Goal: Information Seeking & Learning: Learn about a topic

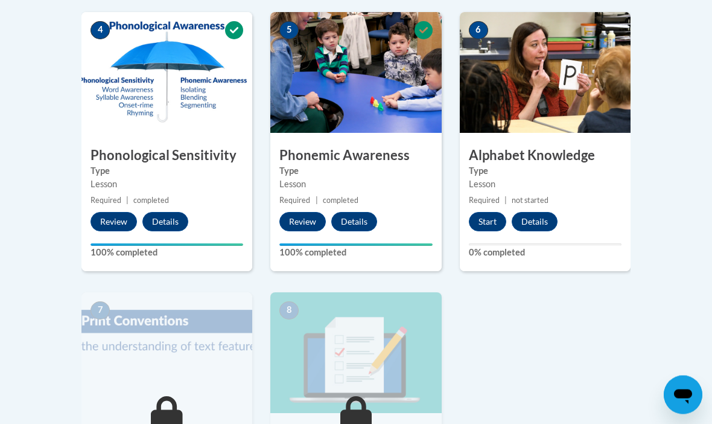
scroll to position [695, 0]
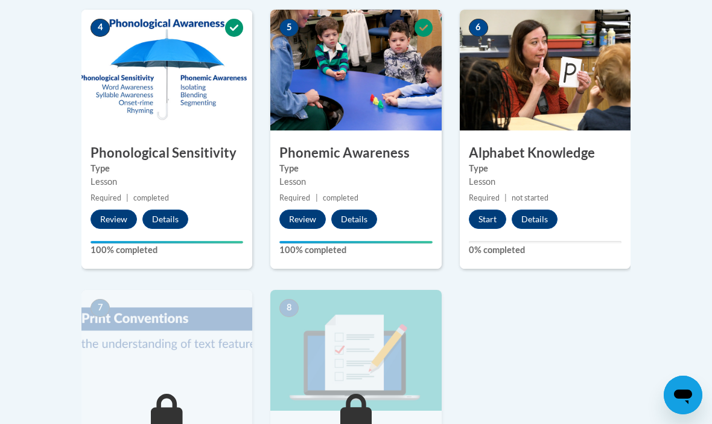
click at [487, 214] on button "Start" at bounding box center [487, 218] width 37 height 19
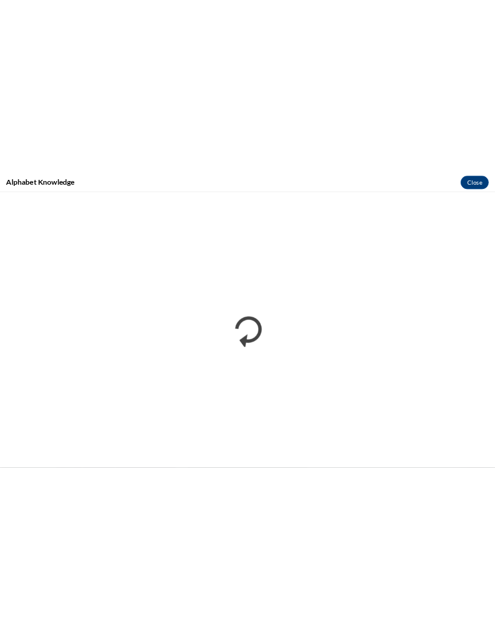
scroll to position [476, 0]
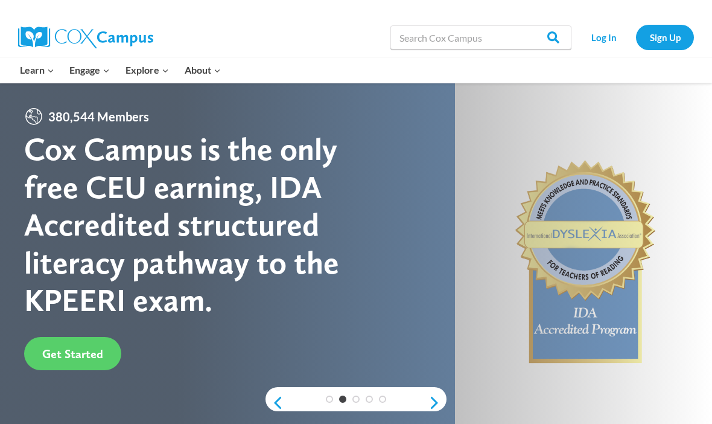
click at [606, 37] on link "Log In" at bounding box center [604, 37] width 53 height 25
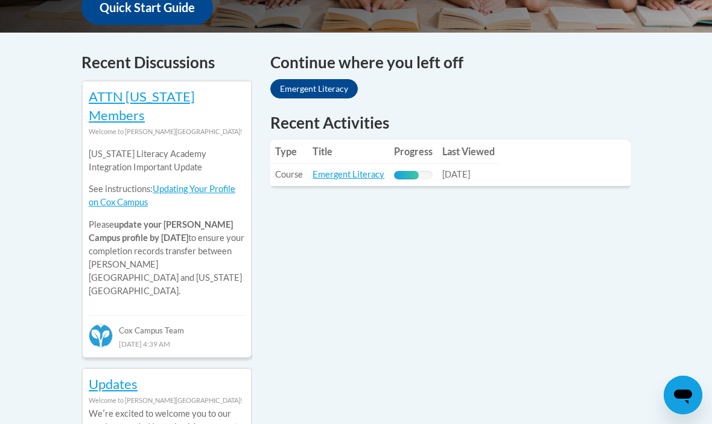
scroll to position [493, 0]
click at [532, 152] on table "Type Title Progress Last Viewed Type: Course Title: Emergent Literacy Progress:…" at bounding box center [450, 163] width 360 height 46
click at [299, 79] on link "Emergent Literacy" at bounding box center [314, 88] width 88 height 19
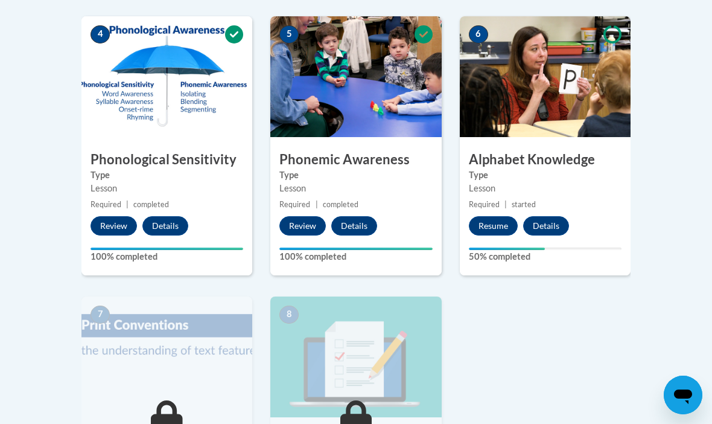
scroll to position [676, 0]
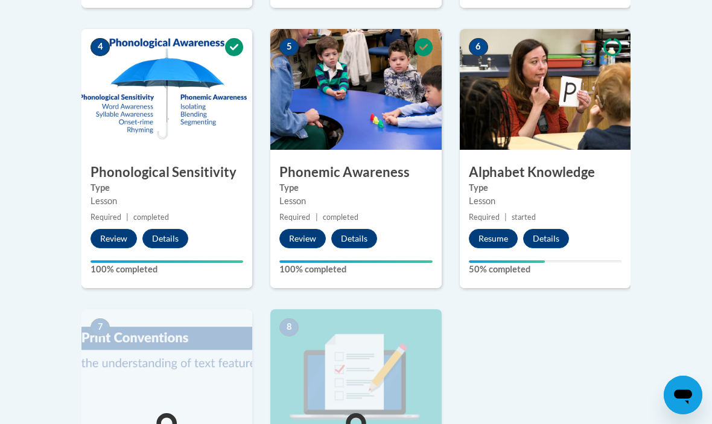
click at [498, 230] on button "Resume" at bounding box center [493, 238] width 49 height 19
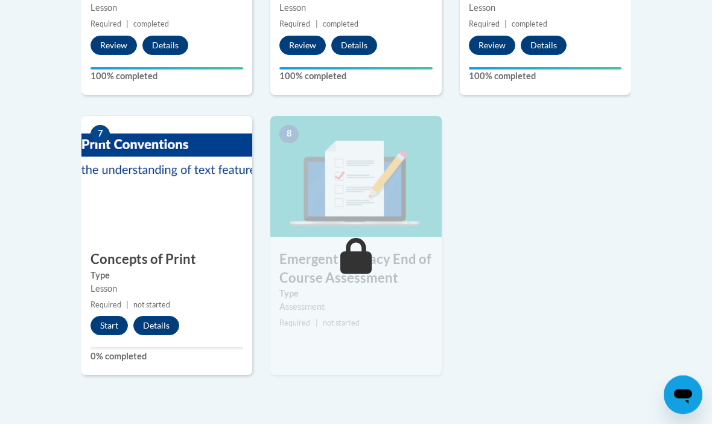
scroll to position [869, 0]
click at [109, 321] on button "Start" at bounding box center [109, 325] width 37 height 19
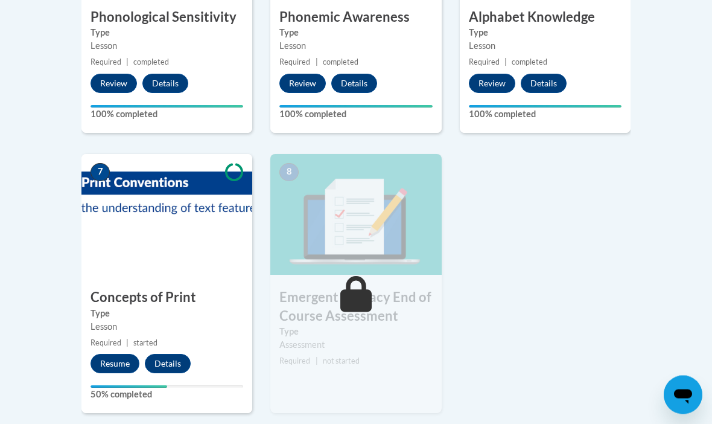
scroll to position [839, 0]
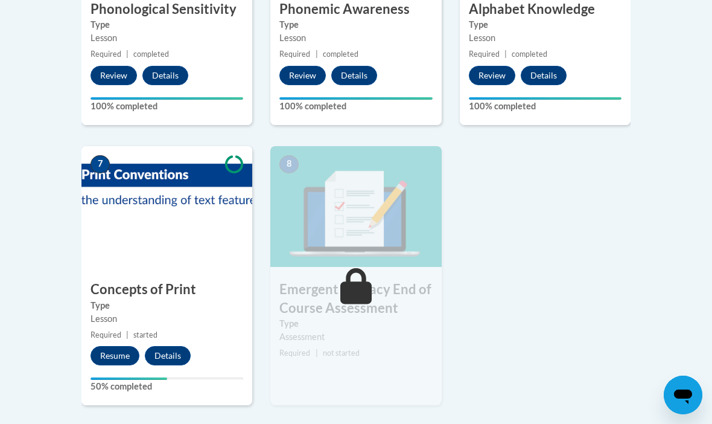
click at [115, 347] on button "Resume" at bounding box center [115, 355] width 49 height 19
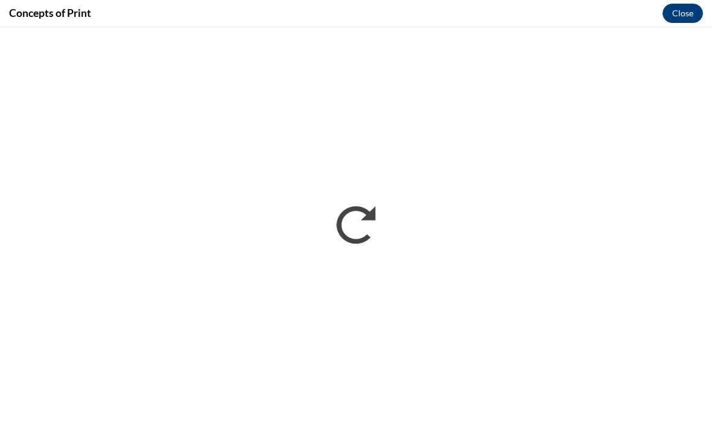
scroll to position [0, 0]
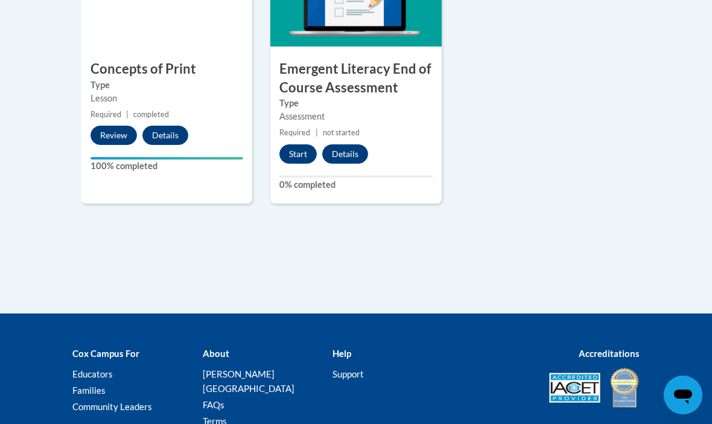
scroll to position [1058, 0]
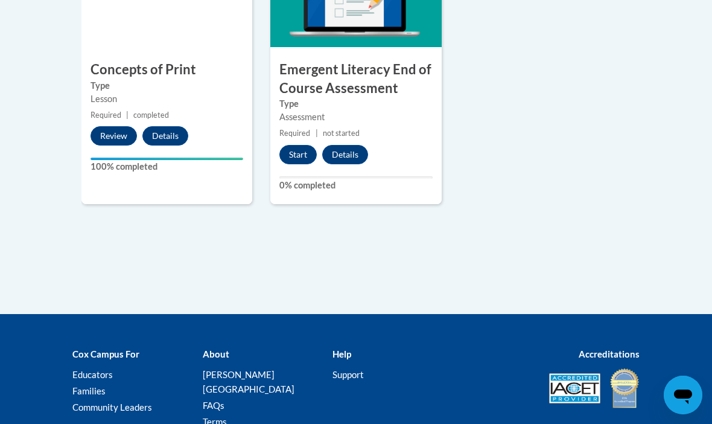
click at [303, 149] on button "Start" at bounding box center [298, 154] width 37 height 19
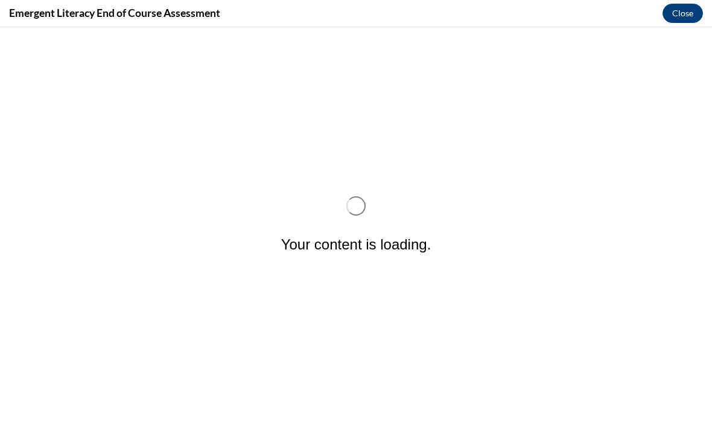
scroll to position [0, 0]
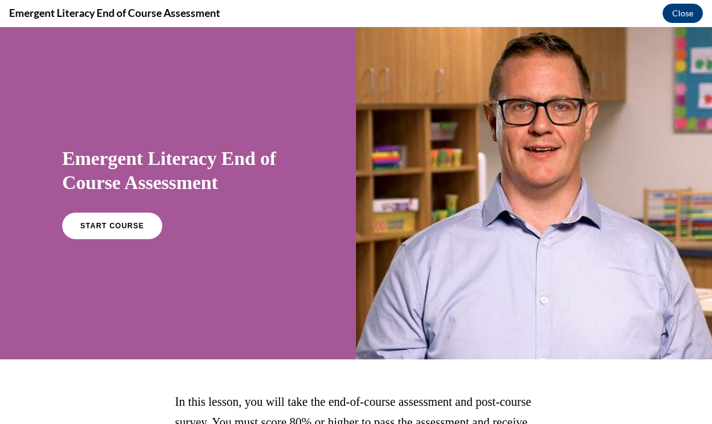
click at [106, 220] on link "START COURSE" at bounding box center [112, 226] width 100 height 27
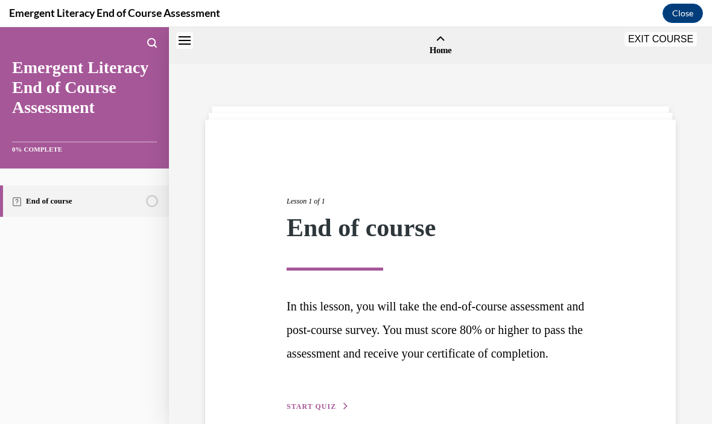
scroll to position [37, 0]
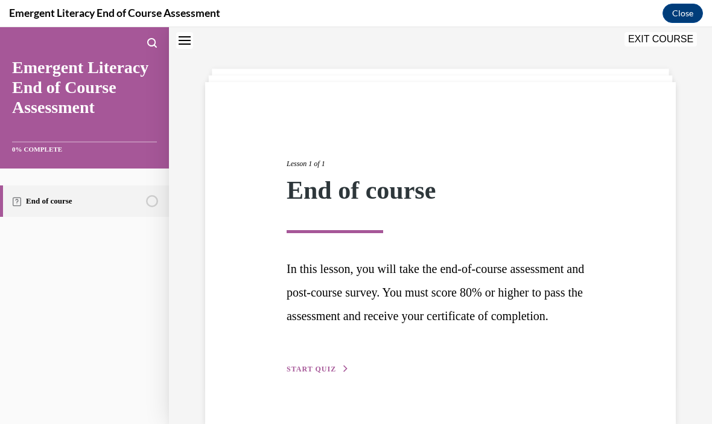
click at [315, 373] on span "START QUIZ" at bounding box center [312, 369] width 50 height 8
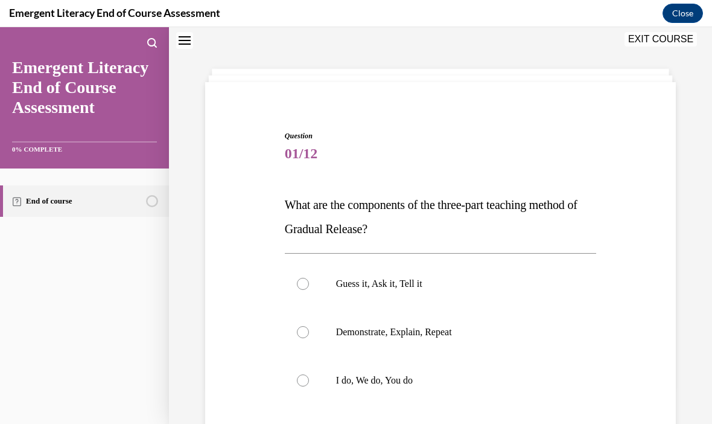
click at [305, 377] on div at bounding box center [303, 380] width 12 height 12
click at [305, 377] on input "I do, We do, You do" at bounding box center [303, 380] width 12 height 12
radio input "true"
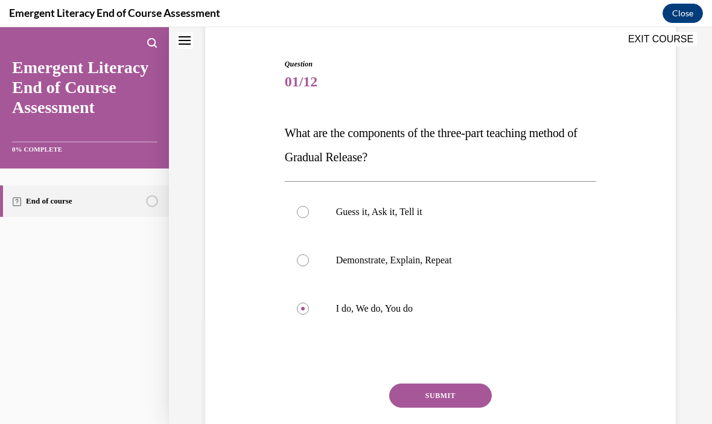
click at [445, 389] on button "SUBMIT" at bounding box center [440, 395] width 103 height 24
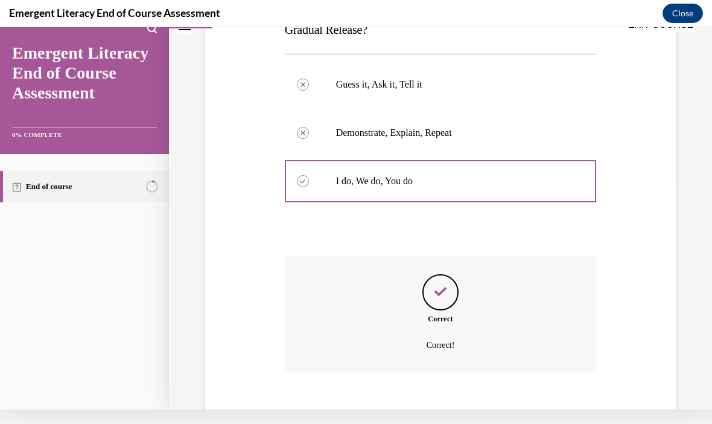
scroll to position [233, 0]
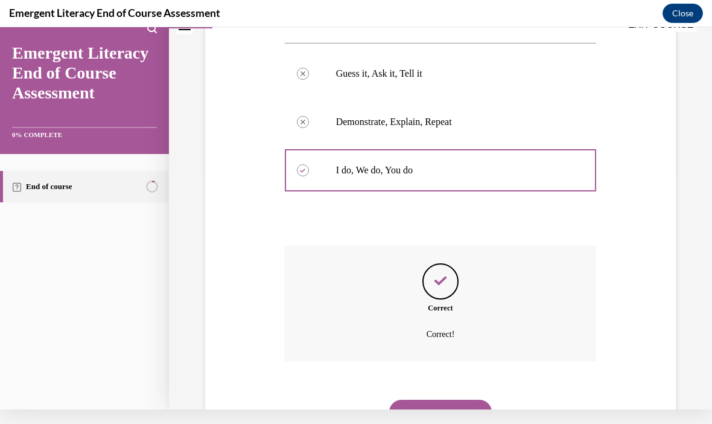
click at [446, 400] on button "NEXT" at bounding box center [440, 412] width 103 height 24
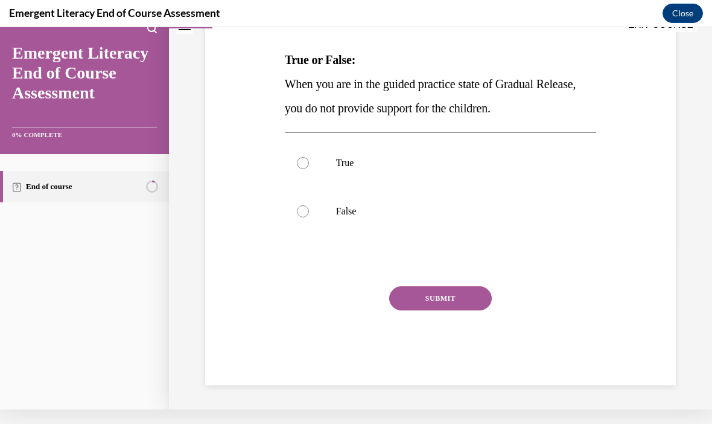
scroll to position [112, 0]
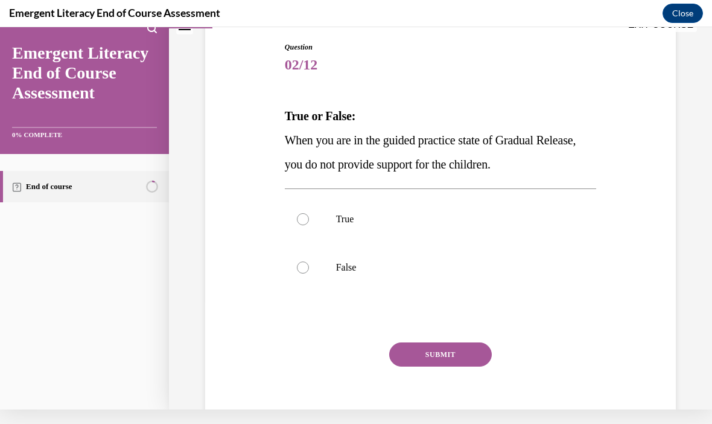
click at [308, 265] on div at bounding box center [303, 267] width 12 height 12
click at [308, 265] on input "False" at bounding box center [303, 267] width 12 height 12
radio input "true"
click at [446, 351] on button "SUBMIT" at bounding box center [440, 354] width 103 height 24
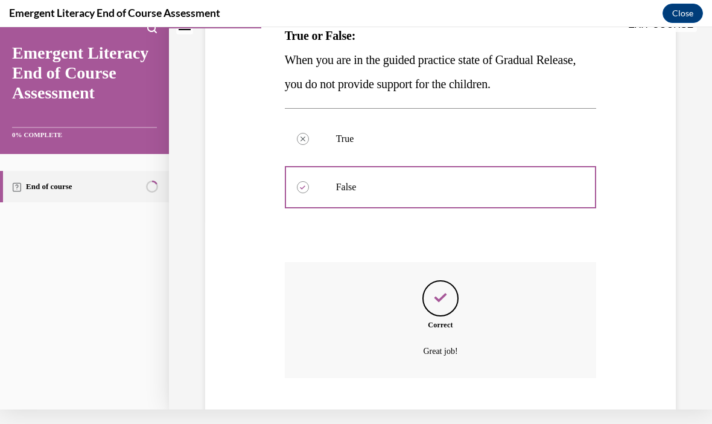
scroll to position [209, 0]
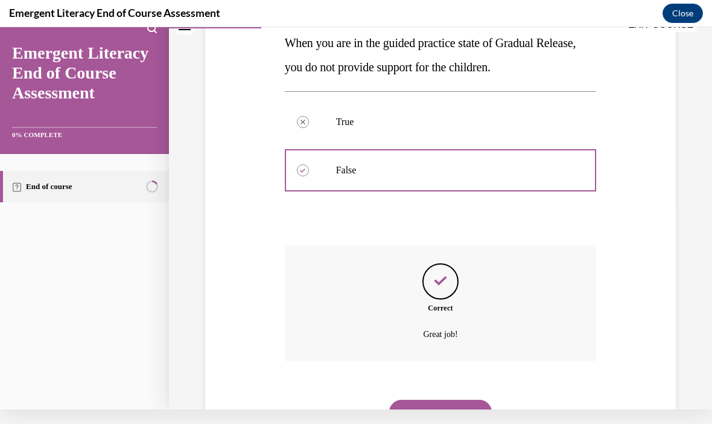
click at [447, 400] on button "NEXT" at bounding box center [440, 412] width 103 height 24
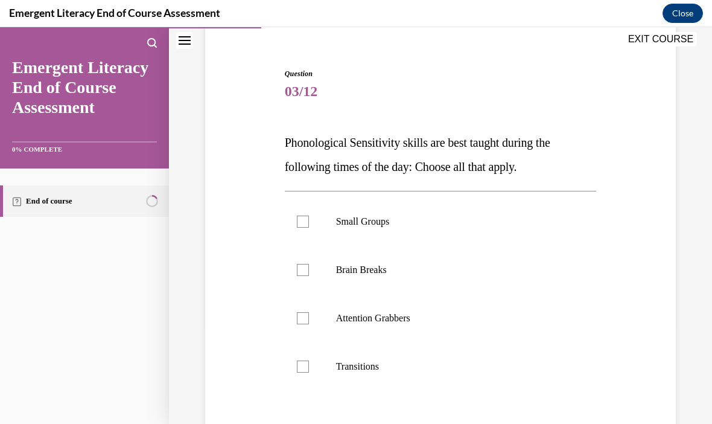
scroll to position [100, 0]
click at [310, 215] on label "Small Groups" at bounding box center [441, 221] width 312 height 48
click at [309, 216] on input "Small Groups" at bounding box center [303, 222] width 12 height 12
checkbox input "true"
click at [306, 366] on div at bounding box center [303, 366] width 12 height 12
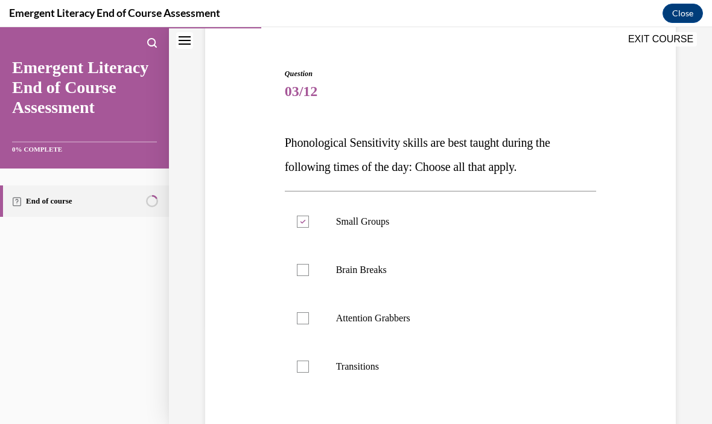
click at [306, 366] on input "Transitions" at bounding box center [303, 366] width 12 height 12
checkbox input "true"
click at [301, 319] on div at bounding box center [303, 318] width 12 height 12
click at [301, 319] on input "Attention Grabbers" at bounding box center [303, 318] width 12 height 12
checkbox input "true"
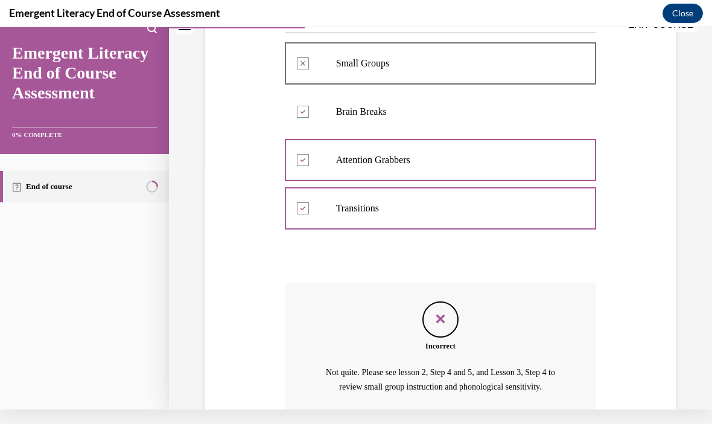
scroll to position [295, 0]
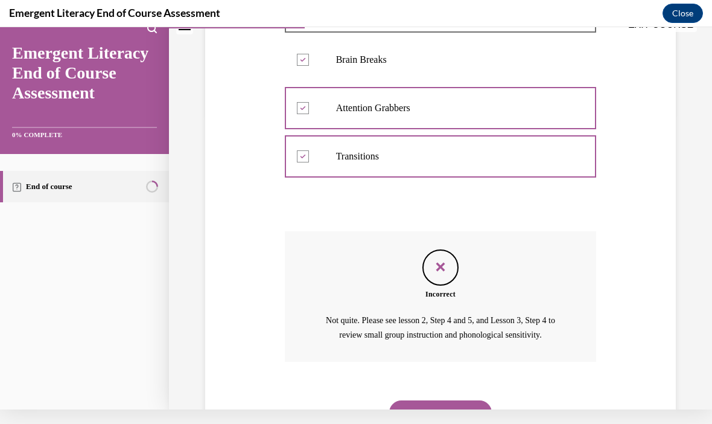
click at [451, 400] on button "NEXT" at bounding box center [440, 412] width 103 height 24
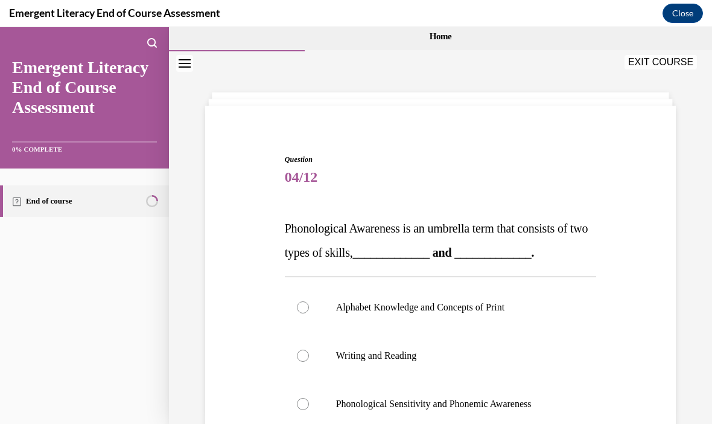
scroll to position [88, 0]
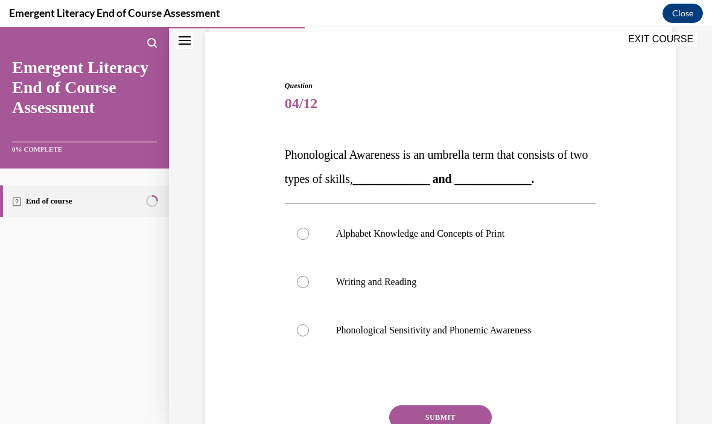
click at [310, 332] on label "Phonological Sensitivity and Phonemic Awareness" at bounding box center [441, 330] width 312 height 48
click at [309, 332] on input "Phonological Sensitivity and Phonemic Awareness" at bounding box center [303, 330] width 12 height 12
radio input "true"
click at [440, 415] on button "SUBMIT" at bounding box center [440, 417] width 103 height 24
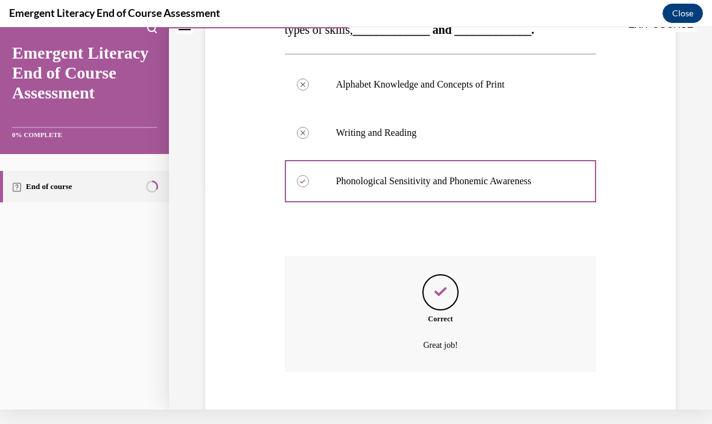
scroll to position [233, 0]
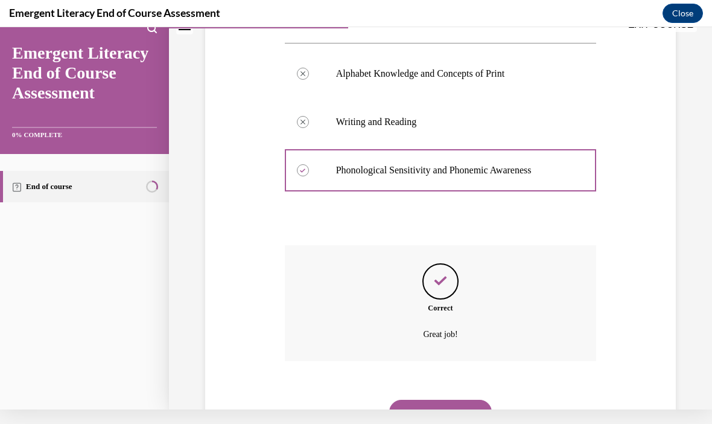
click at [445, 400] on button "NEXT" at bounding box center [440, 412] width 103 height 24
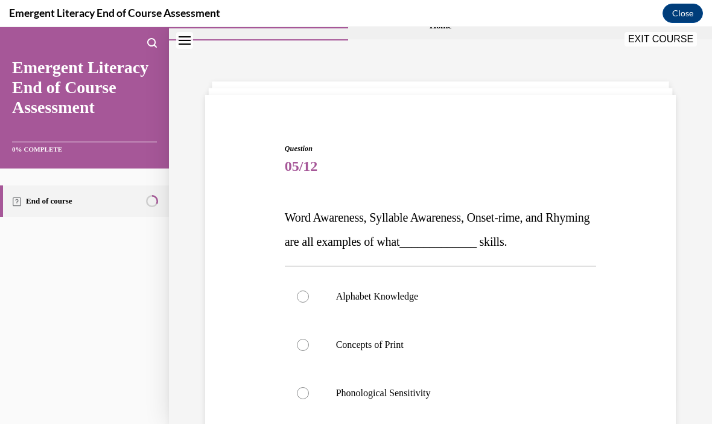
scroll to position [46, 0]
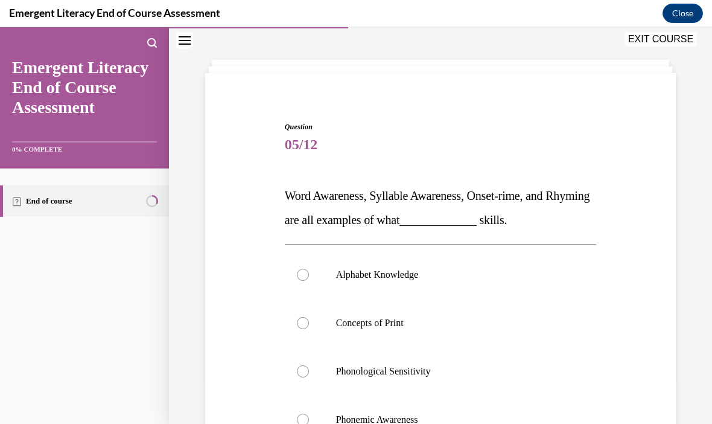
click at [298, 373] on div at bounding box center [303, 371] width 12 height 12
click at [298, 373] on input "Phonological Sensitivity" at bounding box center [303, 371] width 12 height 12
radio input "true"
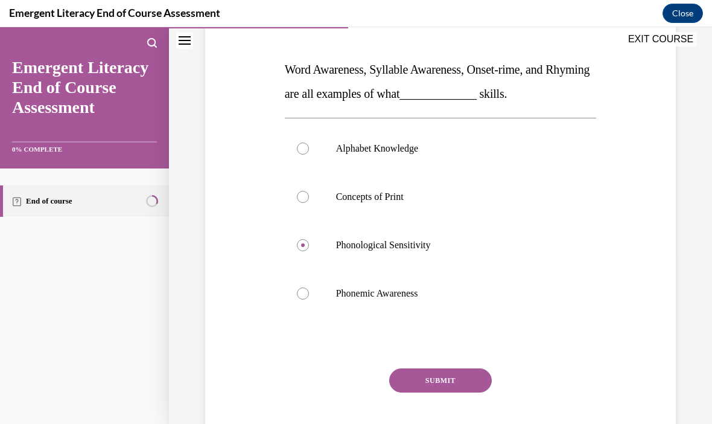
scroll to position [173, 0]
click at [448, 371] on button "SUBMIT" at bounding box center [440, 380] width 103 height 24
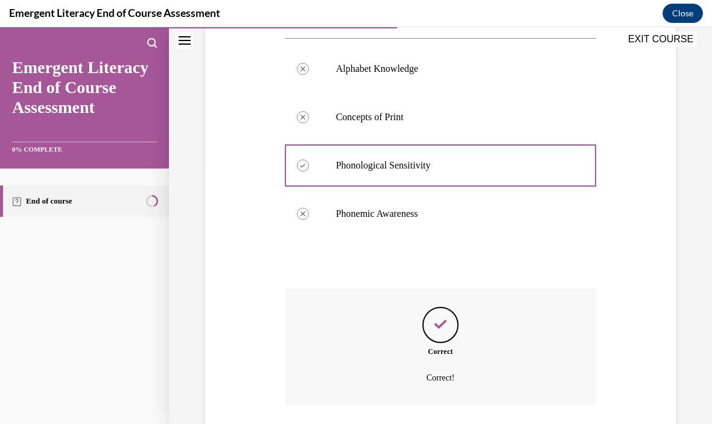
scroll to position [281, 0]
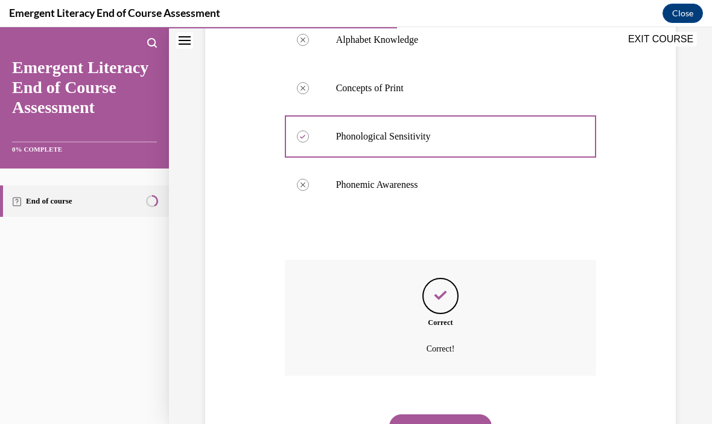
click at [444, 414] on button "NEXT" at bounding box center [440, 426] width 103 height 24
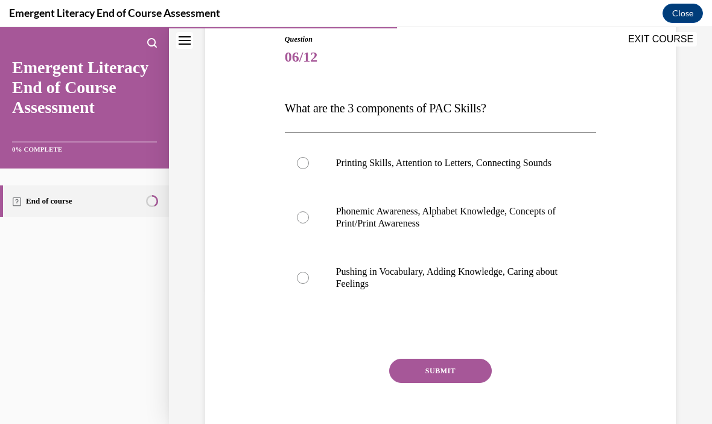
click at [305, 223] on div at bounding box center [303, 217] width 12 height 12
click at [305, 223] on input "Phonemic Awareness, Alphabet Knowledge, Concepts of Print/Print Awareness" at bounding box center [303, 217] width 12 height 12
radio input "true"
click at [441, 382] on button "SUBMIT" at bounding box center [440, 371] width 103 height 24
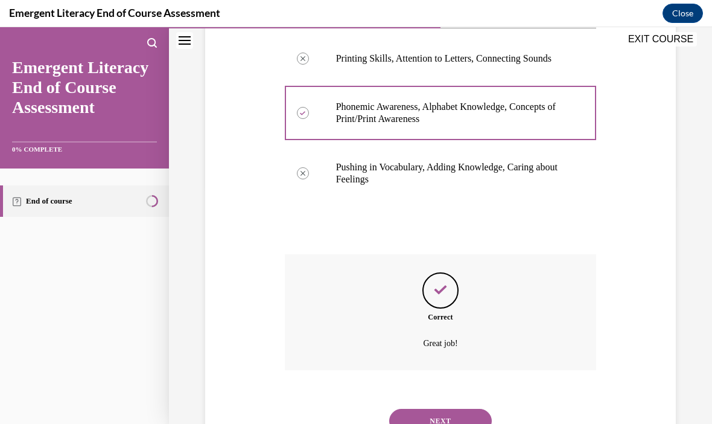
scroll to position [245, 0]
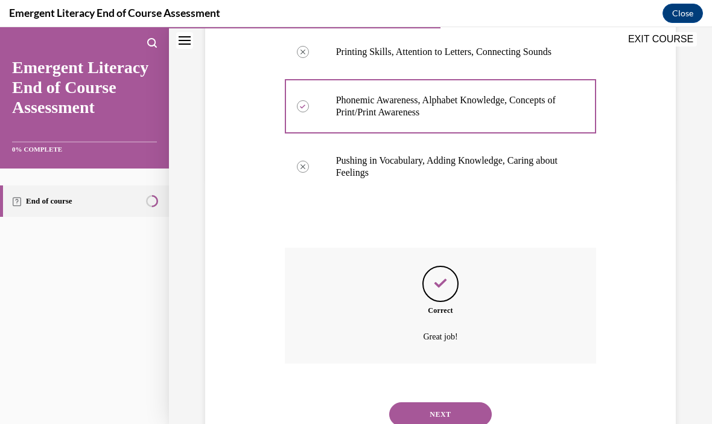
click at [449, 409] on button "NEXT" at bounding box center [440, 414] width 103 height 24
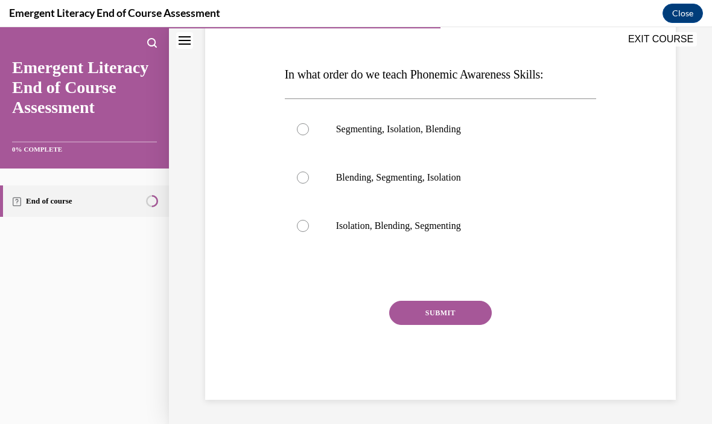
scroll to position [112, 0]
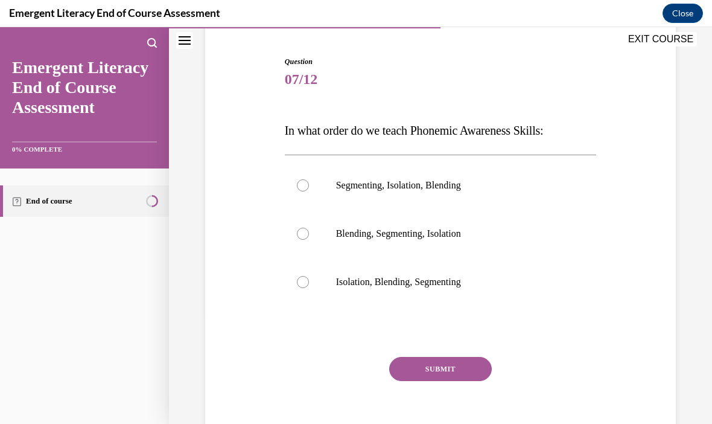
click at [692, 337] on div "Question 07/12 In what order do we teach Phonemic Awareness Skills: Segmenting,…" at bounding box center [440, 217] width 543 height 526
click at [305, 279] on div at bounding box center [303, 282] width 12 height 12
click at [305, 279] on input "Isolation, Blending, Segmenting" at bounding box center [303, 282] width 12 height 12
radio input "true"
click at [433, 371] on button "SUBMIT" at bounding box center [440, 369] width 103 height 24
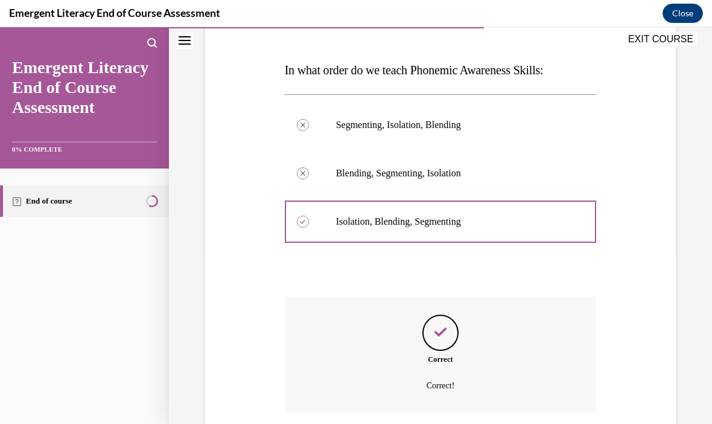
scroll to position [209, 0]
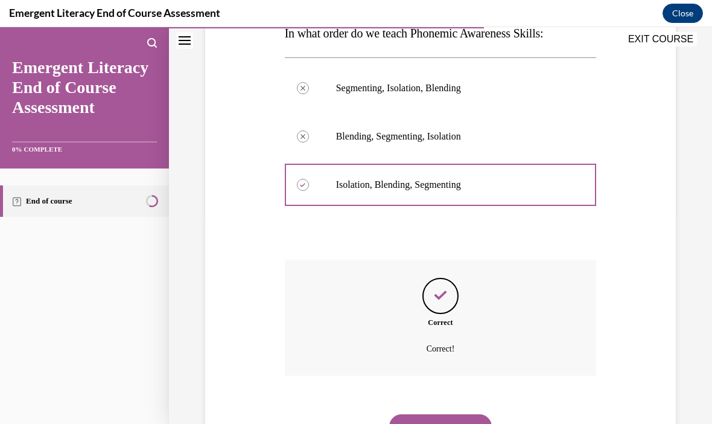
click at [452, 414] on button "NEXT" at bounding box center [440, 426] width 103 height 24
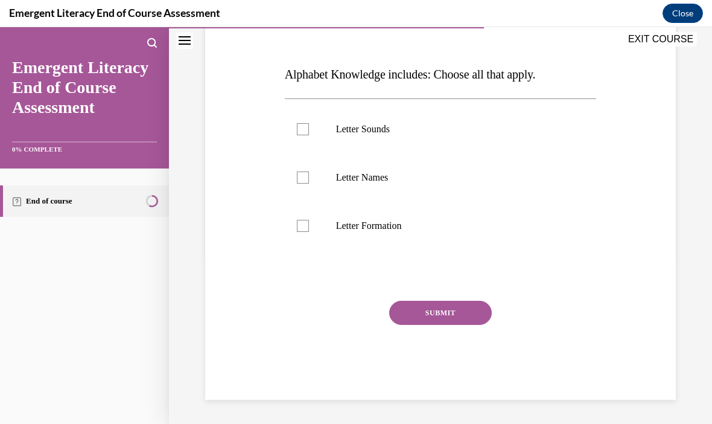
scroll to position [112, 0]
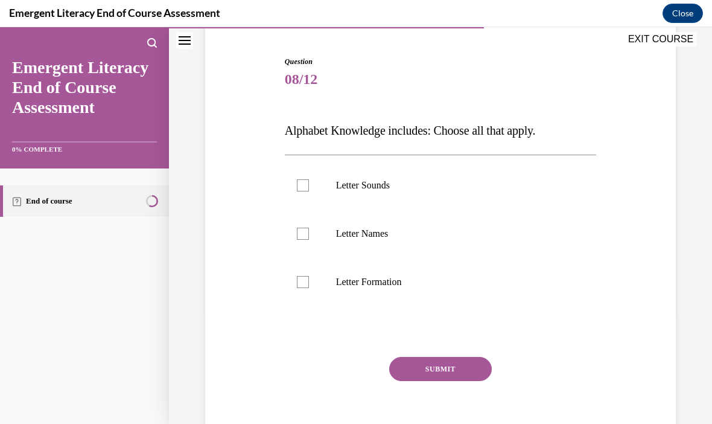
click at [304, 178] on label "Letter Sounds" at bounding box center [441, 185] width 312 height 48
click at [304, 179] on input "Letter Sounds" at bounding box center [303, 185] width 12 height 12
checkbox input "true"
click at [304, 232] on div at bounding box center [303, 234] width 12 height 12
click at [304, 232] on input "Letter Names" at bounding box center [303, 234] width 12 height 12
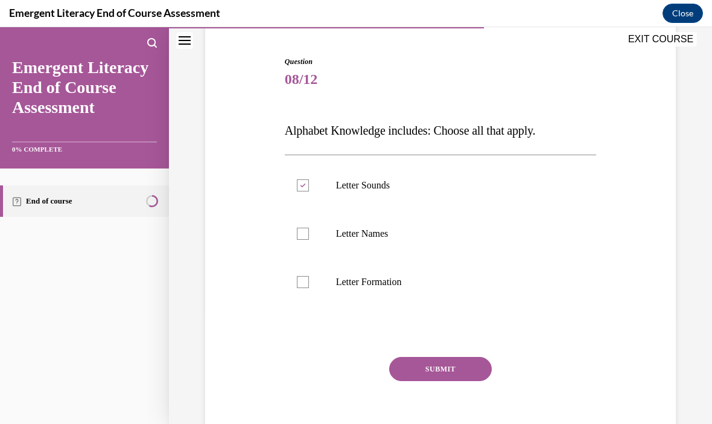
checkbox input "true"
click at [449, 369] on button "SUBMIT" at bounding box center [440, 369] width 103 height 24
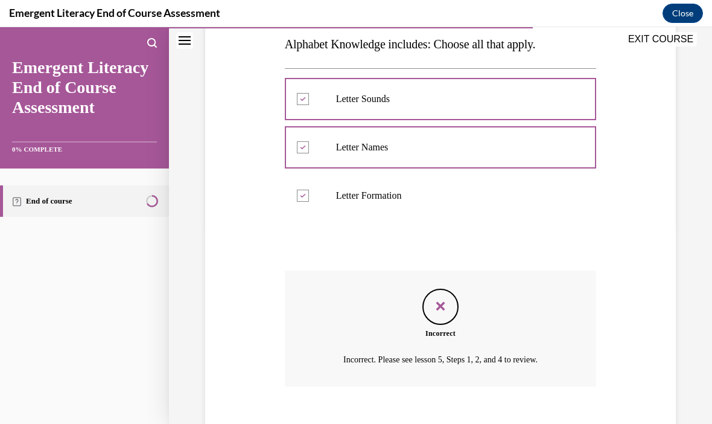
scroll to position [209, 0]
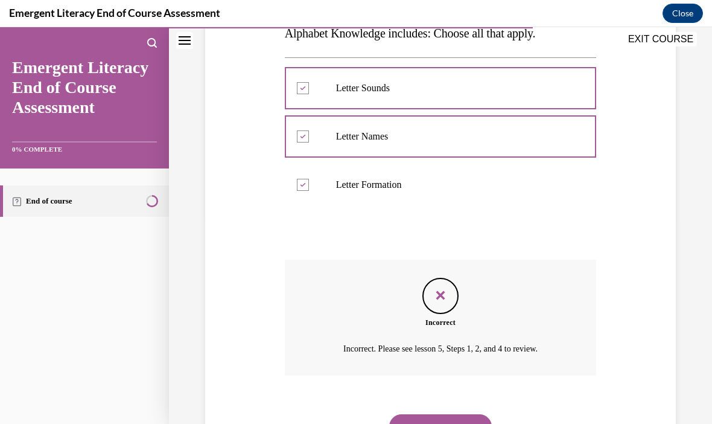
click at [441, 414] on button "NEXT" at bounding box center [440, 426] width 103 height 24
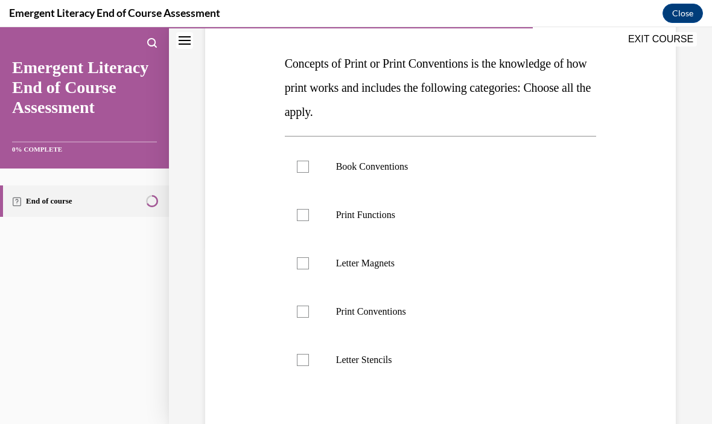
scroll to position [179, 0]
click at [306, 216] on div at bounding box center [303, 215] width 12 height 12
click at [306, 216] on input "Print Functions" at bounding box center [303, 215] width 12 height 12
checkbox input "true"
click at [303, 309] on div at bounding box center [303, 311] width 12 height 12
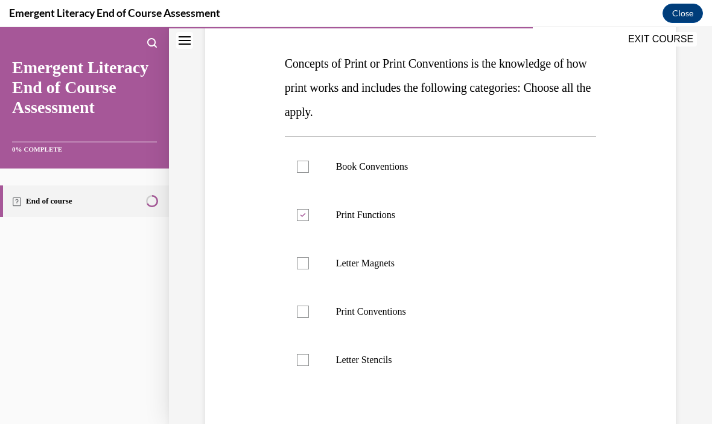
click at [303, 309] on input "Print Conventions" at bounding box center [303, 311] width 12 height 12
checkbox input "true"
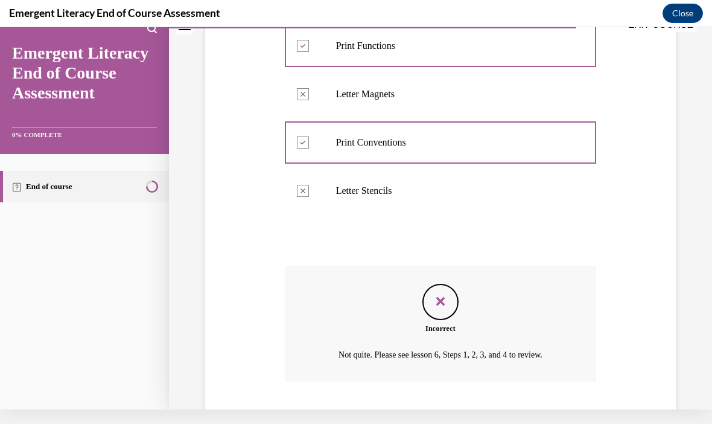
scroll to position [354, 0]
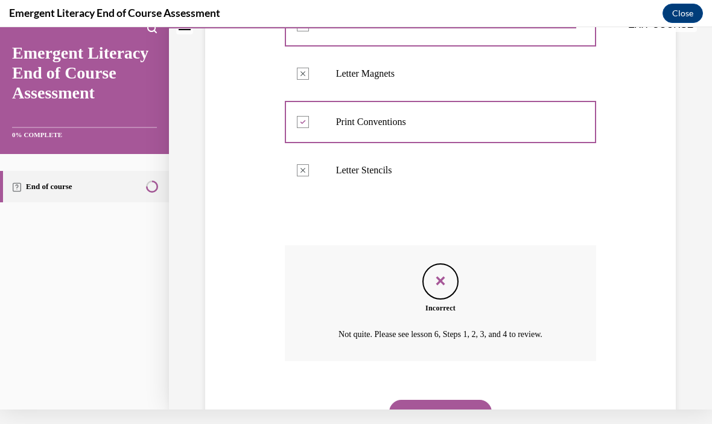
click at [444, 400] on button "NEXT" at bounding box center [440, 412] width 103 height 24
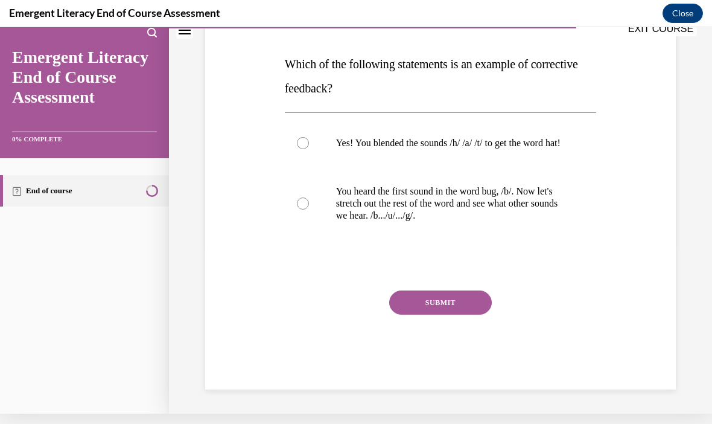
scroll to position [124, 0]
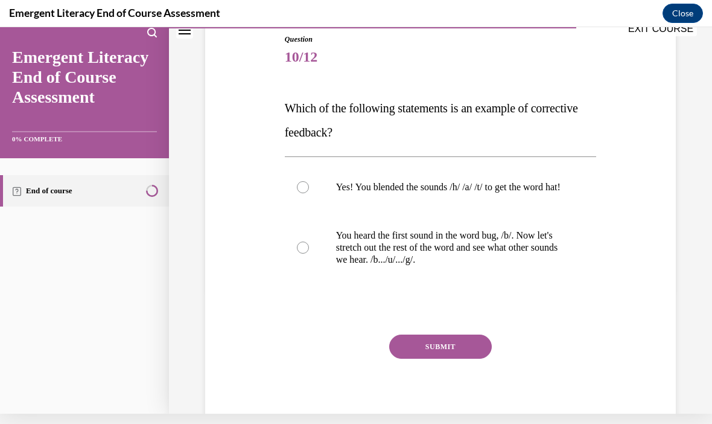
click at [301, 254] on div at bounding box center [303, 247] width 12 height 12
click at [301, 254] on input "You heard the first sound in the word bug, /b/. Now let's stretch out the rest …" at bounding box center [303, 247] width 12 height 12
radio input "true"
click at [438, 353] on button "SUBMIT" at bounding box center [440, 346] width 103 height 24
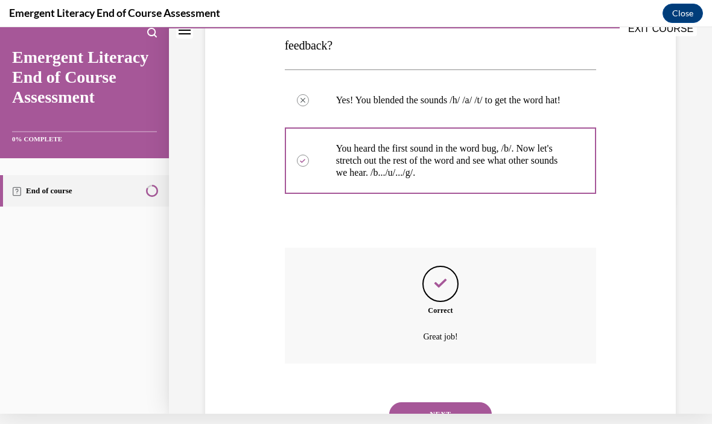
scroll to position [221, 0]
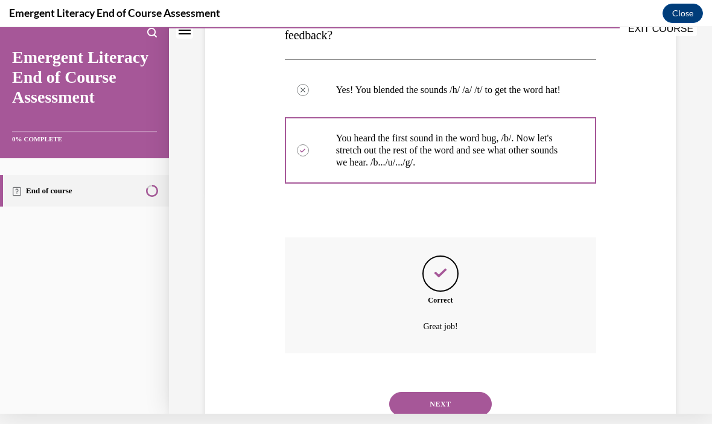
click at [455, 403] on button "NEXT" at bounding box center [440, 404] width 103 height 24
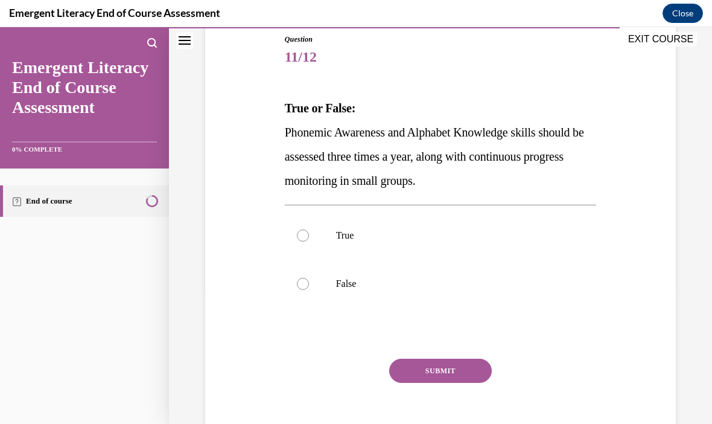
scroll to position [134, 0]
click at [299, 237] on div at bounding box center [303, 235] width 12 height 12
click at [299, 237] on input "True" at bounding box center [303, 235] width 12 height 12
radio input "true"
click at [441, 368] on button "SUBMIT" at bounding box center [440, 371] width 103 height 24
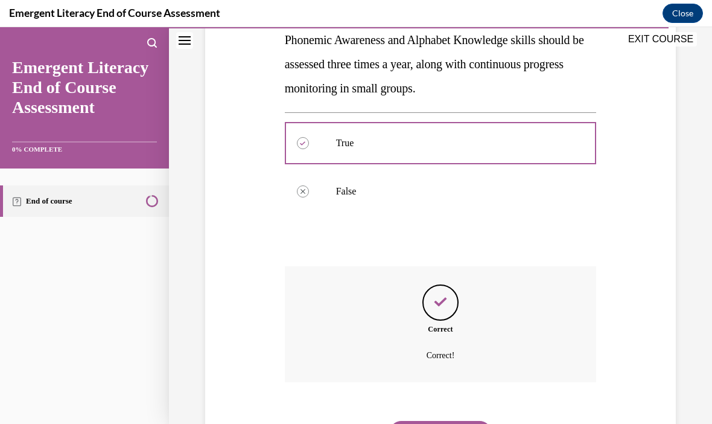
scroll to position [233, 0]
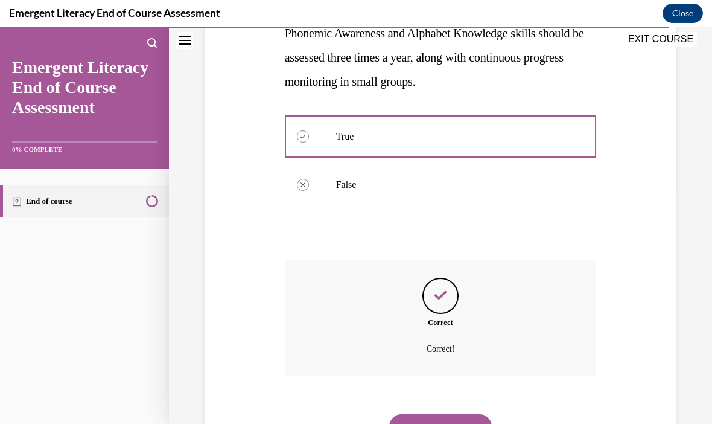
click at [452, 414] on button "NEXT" at bounding box center [440, 426] width 103 height 24
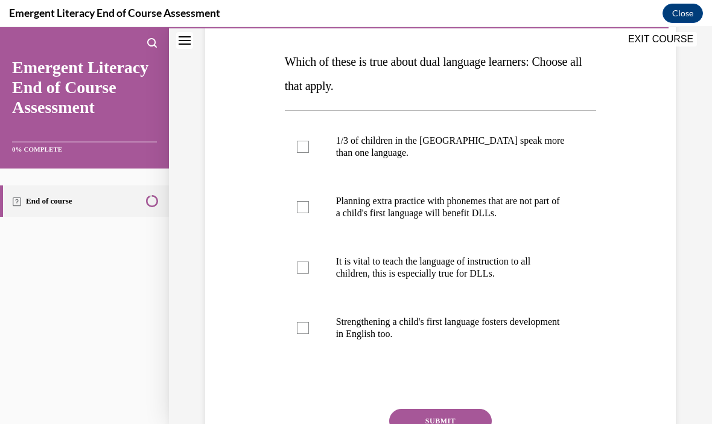
scroll to position [176, 0]
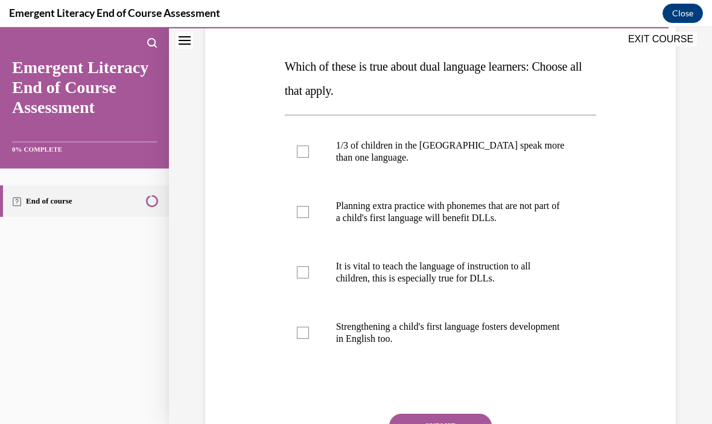
click at [301, 270] on div at bounding box center [303, 272] width 12 height 12
click at [301, 270] on input "It is vital to teach the language of instruction to all children, this is espec…" at bounding box center [303, 272] width 12 height 12
checkbox input "true"
click at [302, 208] on div at bounding box center [303, 212] width 12 height 12
click at [302, 208] on input "Planning extra practice with phonemes that are not part of a child's first lang…" at bounding box center [303, 212] width 12 height 12
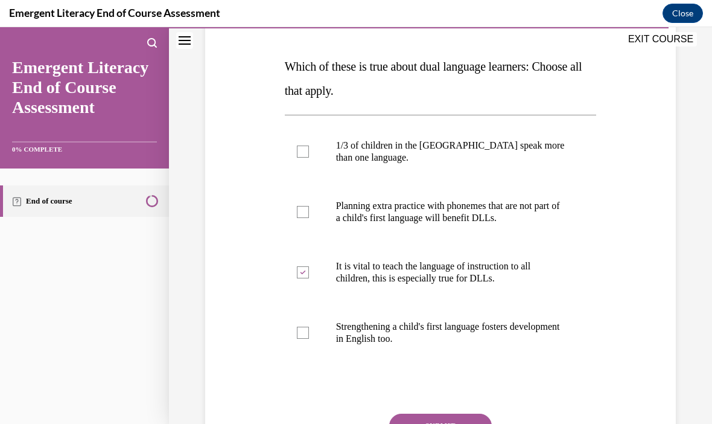
checkbox input "true"
click at [441, 420] on button "SUBMIT" at bounding box center [440, 426] width 103 height 24
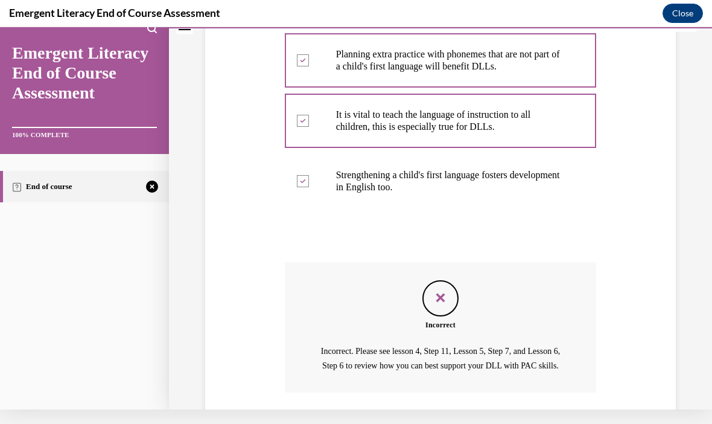
scroll to position [357, 0]
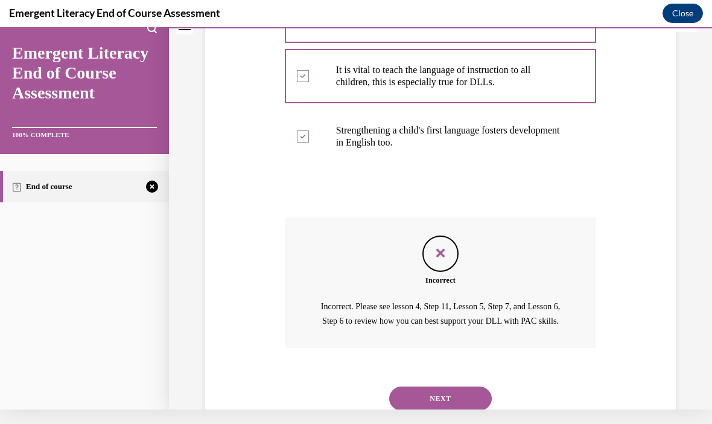
click at [443, 390] on button "NEXT" at bounding box center [440, 398] width 103 height 24
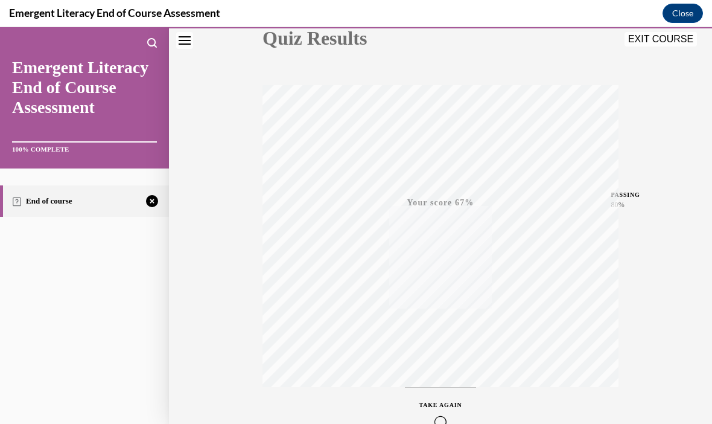
scroll to position [147, 0]
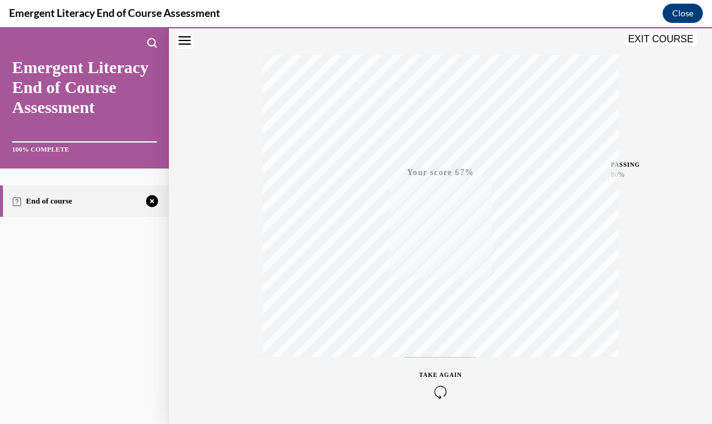
click at [437, 371] on span "TAKE AGAIN" at bounding box center [441, 374] width 43 height 7
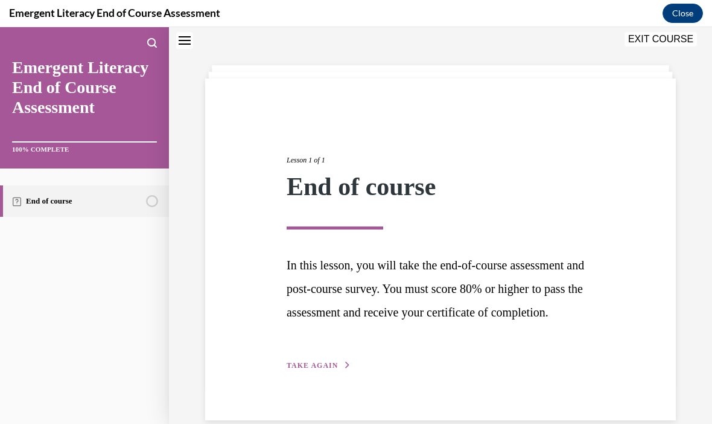
scroll to position [41, 0]
click at [329, 369] on span "TAKE AGAIN" at bounding box center [312, 365] width 51 height 8
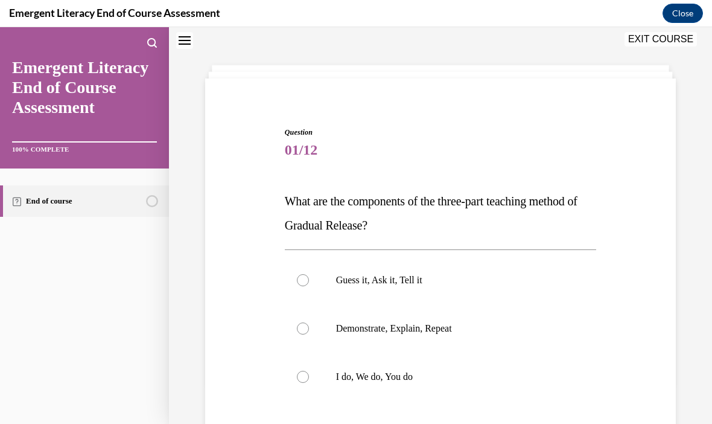
click at [306, 375] on div at bounding box center [303, 377] width 12 height 12
click at [306, 375] on input "I do, We do, You do" at bounding box center [303, 377] width 12 height 12
radio input "true"
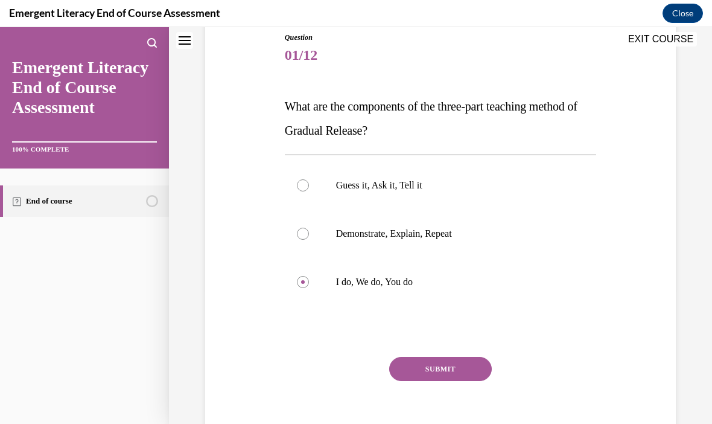
click at [449, 360] on button "SUBMIT" at bounding box center [440, 369] width 103 height 24
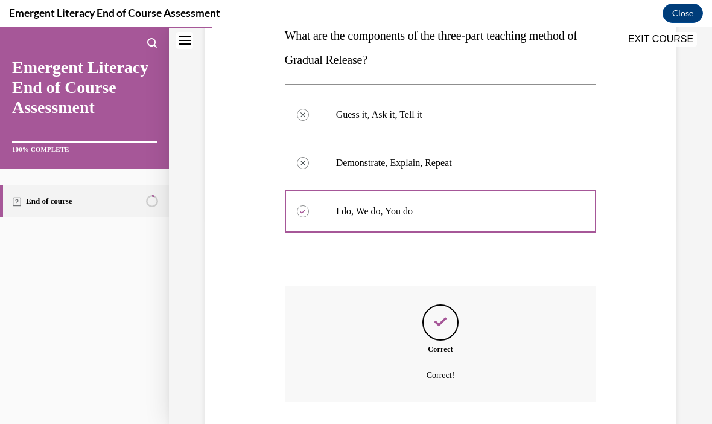
scroll to position [233, 0]
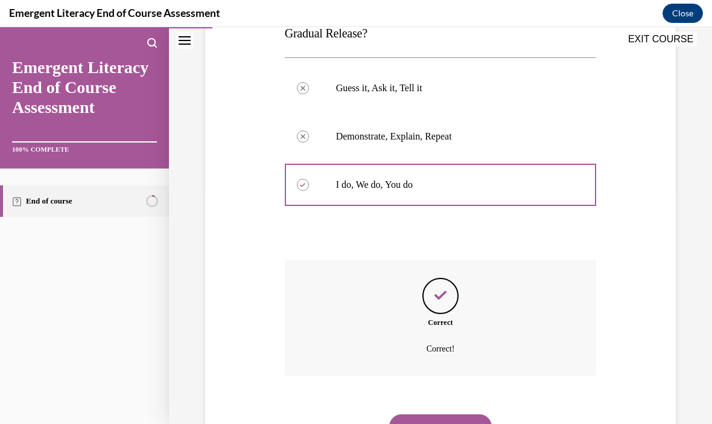
click at [443, 414] on button "NEXT" at bounding box center [440, 426] width 103 height 24
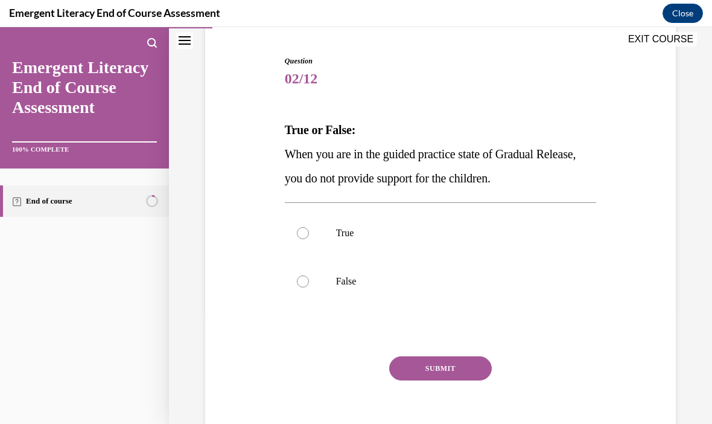
scroll to position [112, 0]
click at [307, 278] on div at bounding box center [303, 282] width 12 height 12
click at [307, 278] on input "False" at bounding box center [303, 282] width 12 height 12
radio input "true"
click at [444, 363] on button "SUBMIT" at bounding box center [440, 369] width 103 height 24
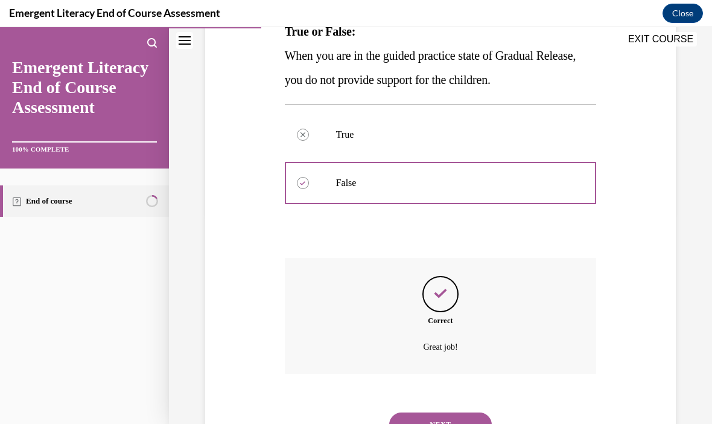
scroll to position [209, 0]
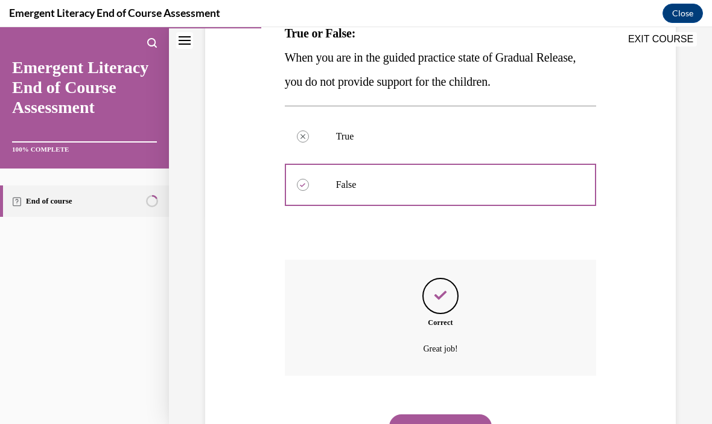
click at [454, 414] on button "NEXT" at bounding box center [440, 426] width 103 height 24
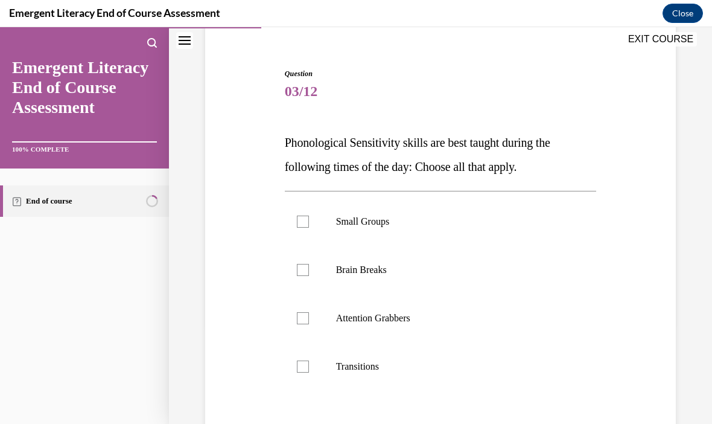
scroll to position [100, 0]
click at [307, 222] on div at bounding box center [303, 222] width 12 height 12
click at [307, 222] on input "Small Groups" at bounding box center [303, 222] width 12 height 12
checkbox input "true"
click at [305, 275] on div at bounding box center [303, 270] width 12 height 12
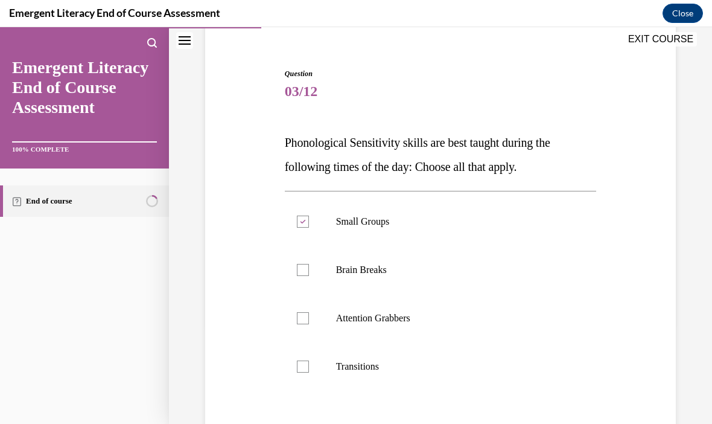
click at [305, 275] on input "Brain Breaks" at bounding box center [303, 270] width 12 height 12
checkbox input "true"
click at [304, 319] on div at bounding box center [303, 318] width 12 height 12
click at [304, 319] on input "Attention Grabbers" at bounding box center [303, 318] width 12 height 12
checkbox input "true"
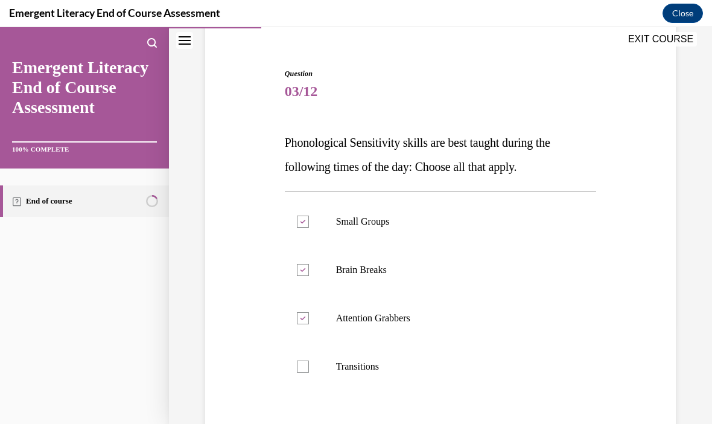
click at [309, 366] on label "Transitions" at bounding box center [441, 366] width 312 height 48
click at [309, 366] on input "Transitions" at bounding box center [303, 366] width 12 height 12
checkbox input "true"
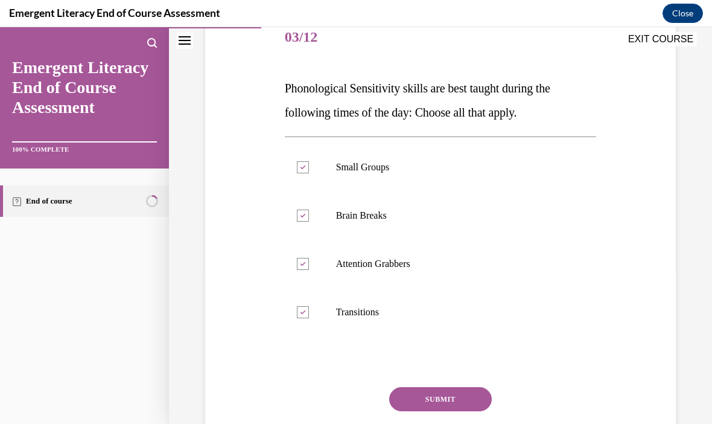
click at [449, 397] on button "SUBMIT" at bounding box center [440, 399] width 103 height 24
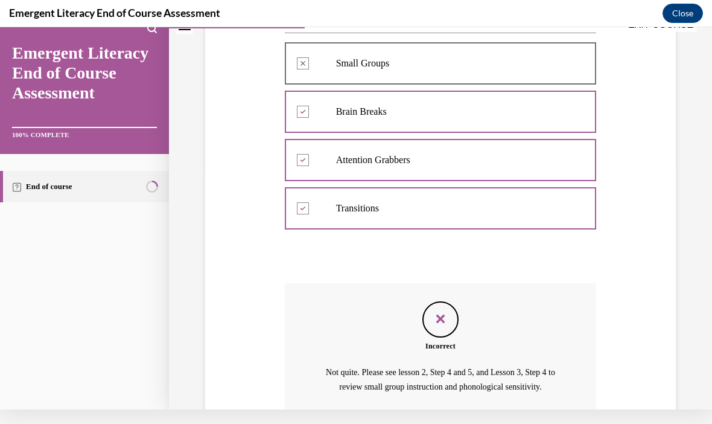
scroll to position [241, 0]
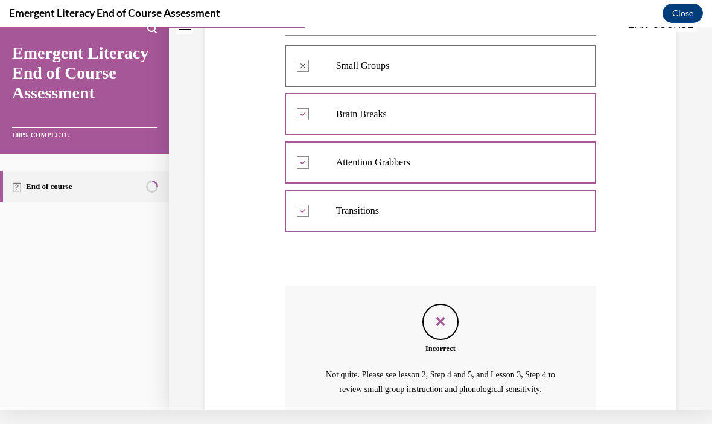
click at [305, 214] on div at bounding box center [441, 211] width 312 height 54
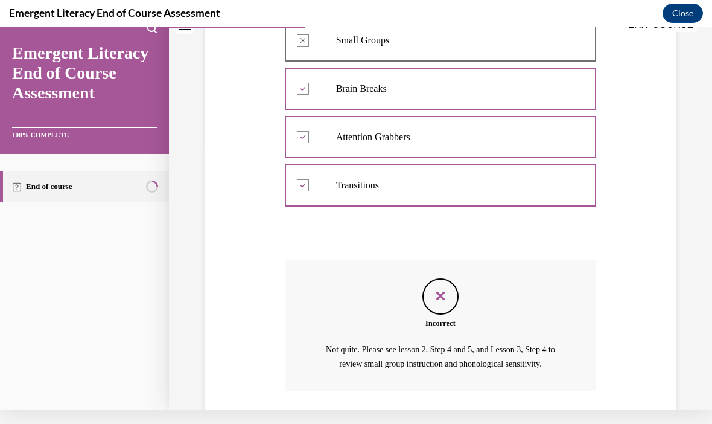
scroll to position [267, 0]
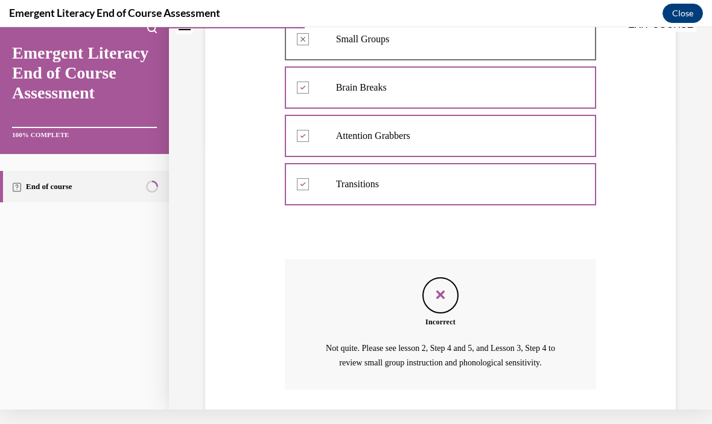
click at [392, 351] on p "Not quite. Please see lesson 2, Step 4 and 5, and Lesson 3, Step 4 to review sm…" at bounding box center [440, 355] width 243 height 29
click at [482, 355] on p "Not quite. Please see lesson 2, Step 4 and 5, and Lesson 3, Step 4 to review sm…" at bounding box center [440, 355] width 243 height 29
click at [534, 350] on p "Not quite. Please see lesson 2, Step 4 and 5, and Lesson 3, Step 4 to review sm…" at bounding box center [440, 355] width 243 height 29
click at [395, 356] on p "Not quite. Please see lesson 2, Step 4 and 5, and Lesson 3, Step 4 to review sm…" at bounding box center [440, 355] width 243 height 29
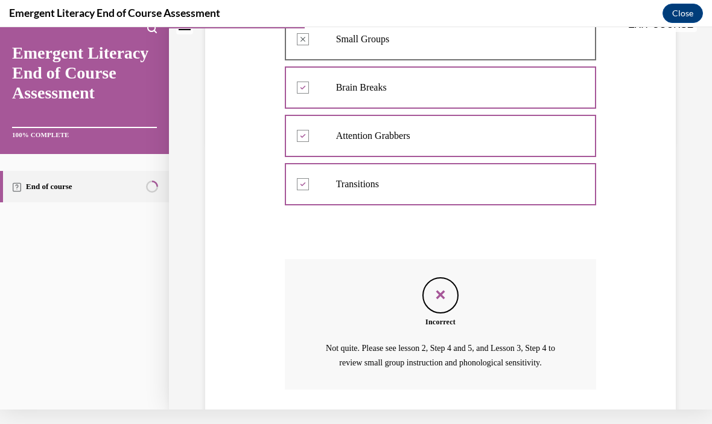
scroll to position [0, 0]
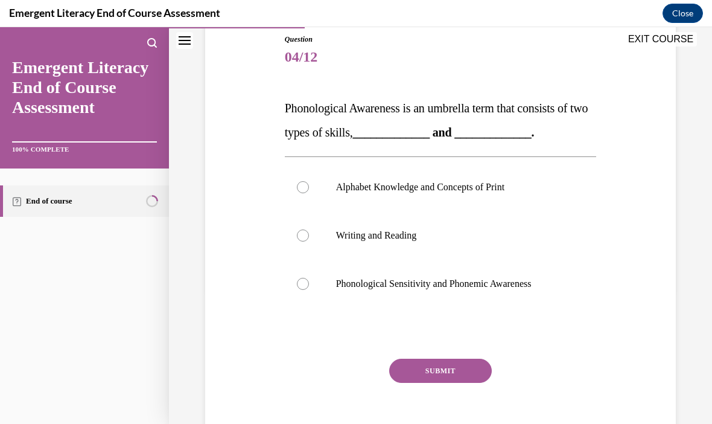
click at [302, 281] on div at bounding box center [303, 284] width 12 height 12
click at [302, 281] on input "Phonological Sensitivity and Phonemic Awareness" at bounding box center [303, 284] width 12 height 12
radio input "true"
click at [444, 369] on button "SUBMIT" at bounding box center [440, 371] width 103 height 24
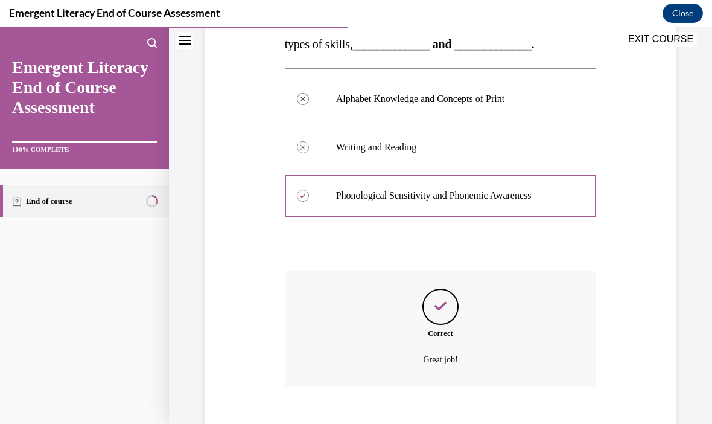
scroll to position [233, 0]
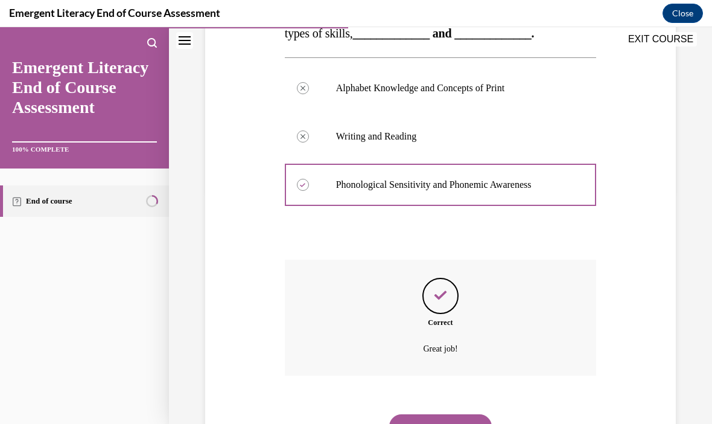
click at [453, 414] on button "NEXT" at bounding box center [440, 426] width 103 height 24
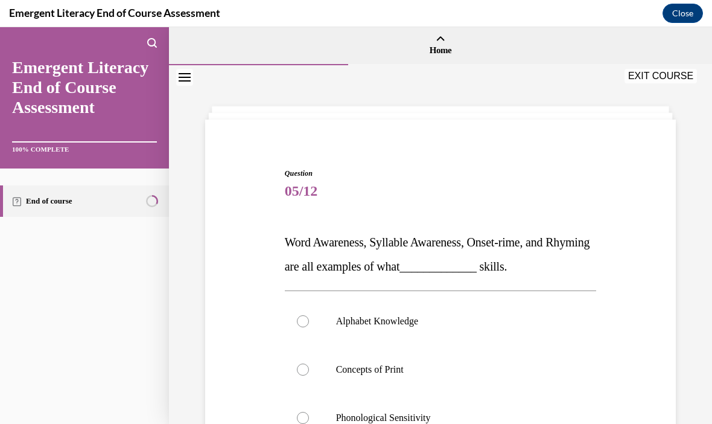
scroll to position [60, 0]
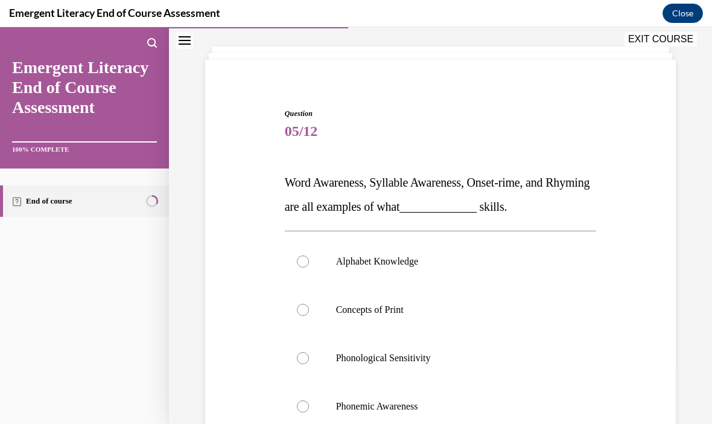
click at [307, 357] on div at bounding box center [303, 358] width 12 height 12
click at [307, 357] on input "Phonological Sensitivity" at bounding box center [303, 358] width 12 height 12
radio input "true"
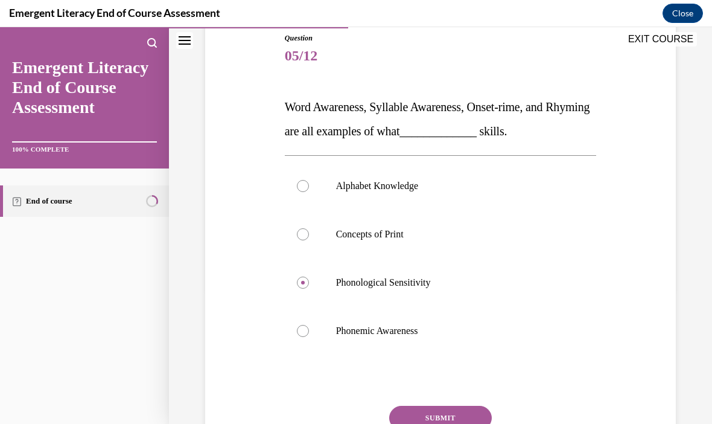
click at [459, 422] on button "SUBMIT" at bounding box center [440, 418] width 103 height 24
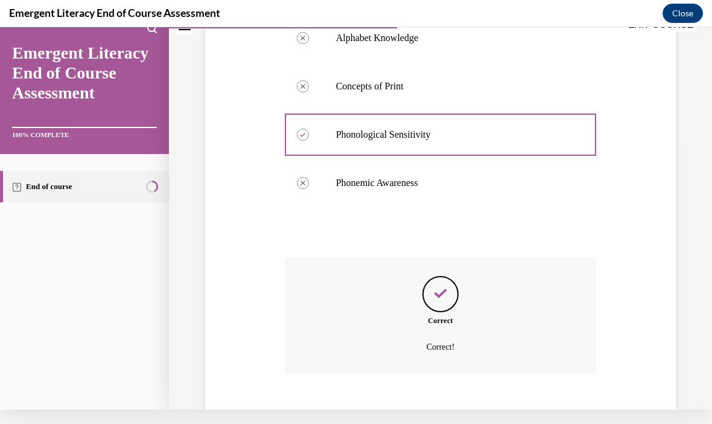
scroll to position [281, 0]
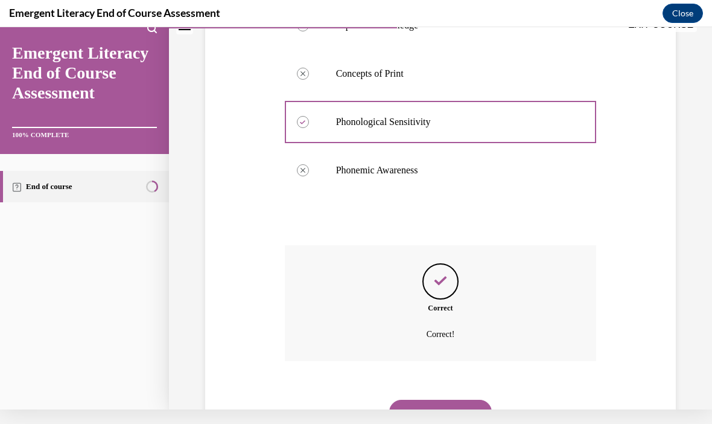
click at [465, 400] on button "NEXT" at bounding box center [440, 412] width 103 height 24
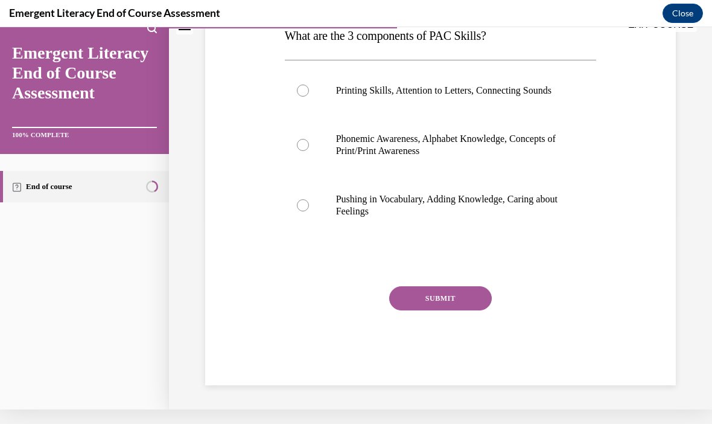
scroll to position [0, 0]
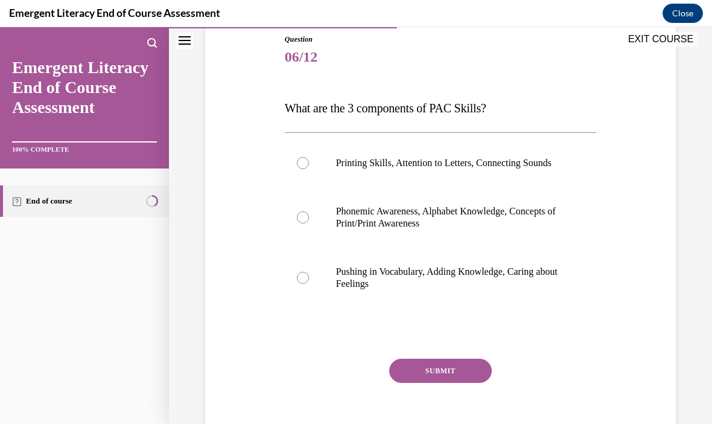
click at [296, 226] on label "Phonemic Awareness, Alphabet Knowledge, Concepts of Print/Print Awareness" at bounding box center [441, 217] width 312 height 60
click at [297, 223] on input "Phonemic Awareness, Alphabet Knowledge, Concepts of Print/Print Awareness" at bounding box center [303, 217] width 12 height 12
radio input "true"
click at [461, 378] on button "SUBMIT" at bounding box center [440, 371] width 103 height 24
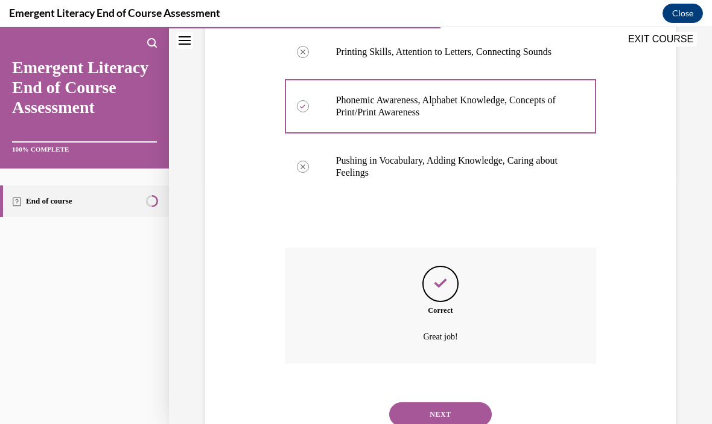
click at [453, 413] on button "NEXT" at bounding box center [440, 414] width 103 height 24
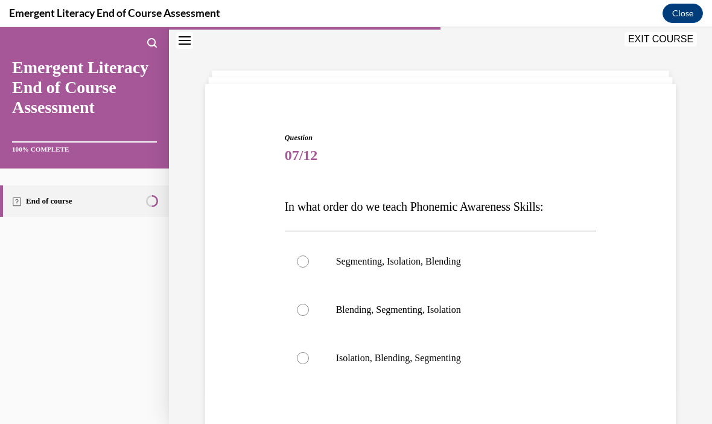
scroll to position [33, 0]
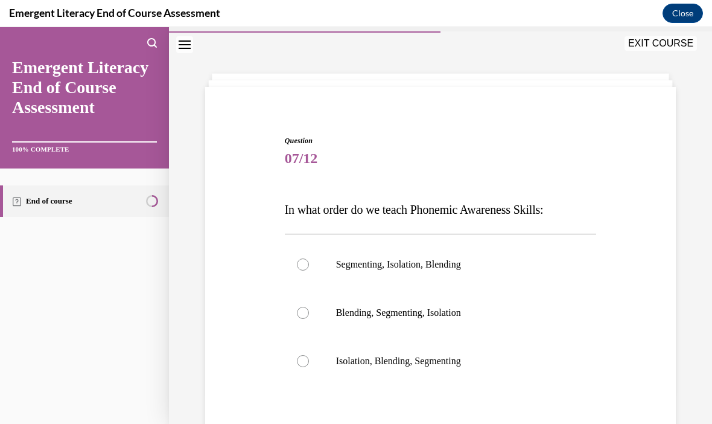
click at [334, 384] on label "Isolation, Blending, Segmenting" at bounding box center [441, 361] width 312 height 48
click at [309, 367] on input "Isolation, Blending, Segmenting" at bounding box center [303, 361] width 12 height 12
radio input "true"
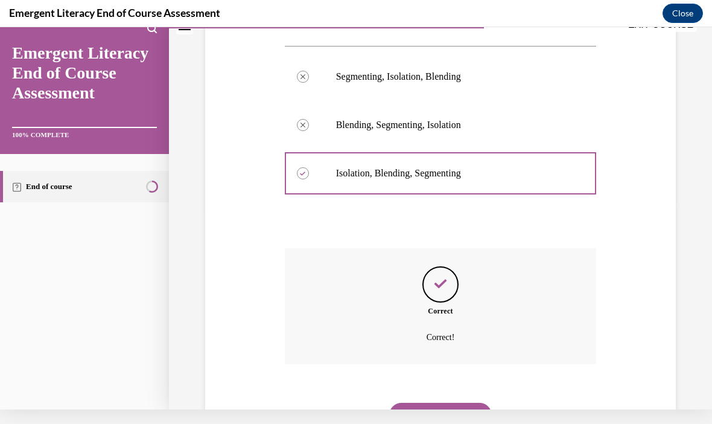
scroll to position [209, 0]
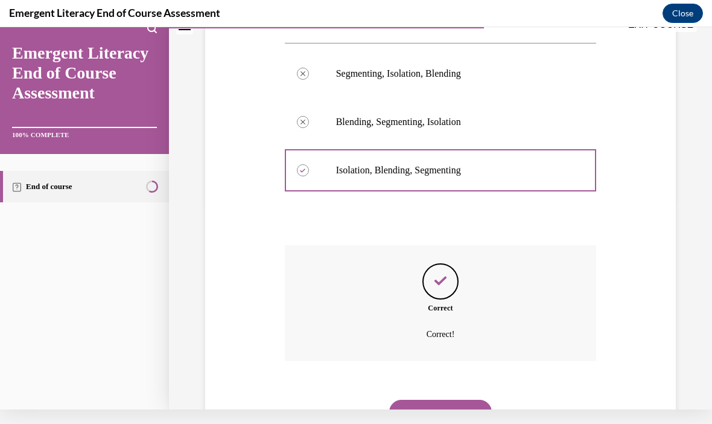
click at [468, 400] on button "NEXT" at bounding box center [440, 412] width 103 height 24
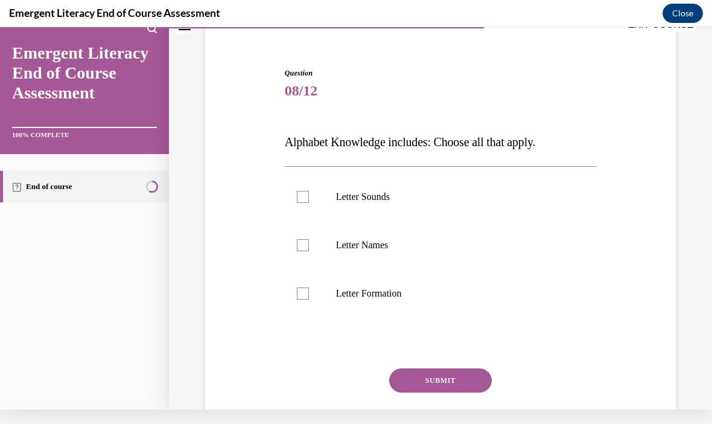
scroll to position [86, 0]
click at [299, 197] on div at bounding box center [303, 197] width 12 height 12
click at [299, 197] on input "Letter Sounds" at bounding box center [303, 197] width 12 height 12
checkbox input "true"
click at [296, 242] on label "Letter Names" at bounding box center [441, 245] width 312 height 48
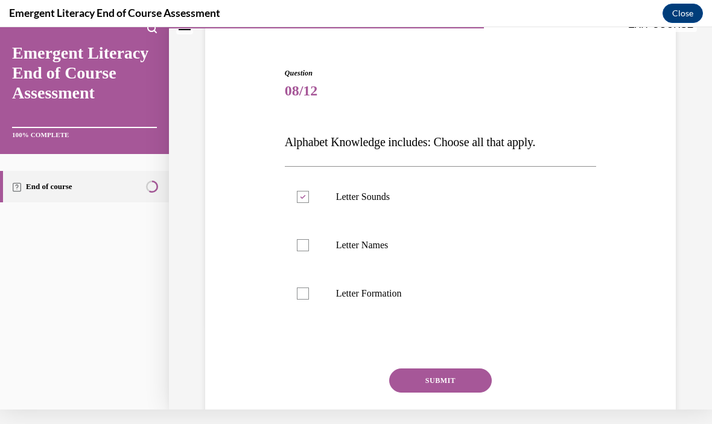
click at [297, 242] on input "Letter Names" at bounding box center [303, 245] width 12 height 12
checkbox input "true"
click at [304, 287] on label "Letter Formation" at bounding box center [441, 293] width 312 height 48
click at [304, 287] on input "Letter Formation" at bounding box center [303, 293] width 12 height 12
checkbox input "true"
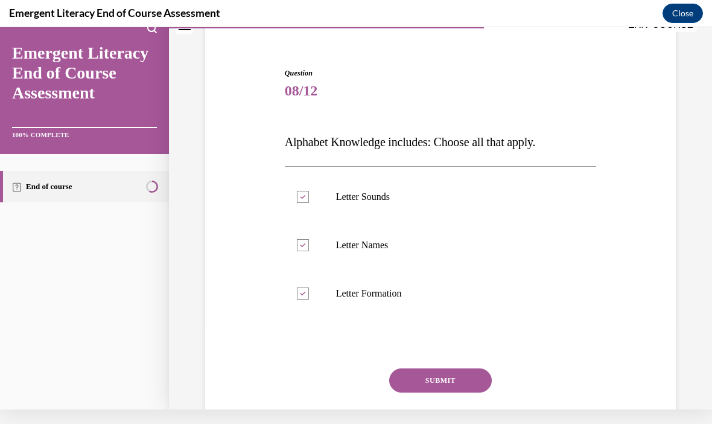
click at [433, 388] on button "SUBMIT" at bounding box center [440, 380] width 103 height 24
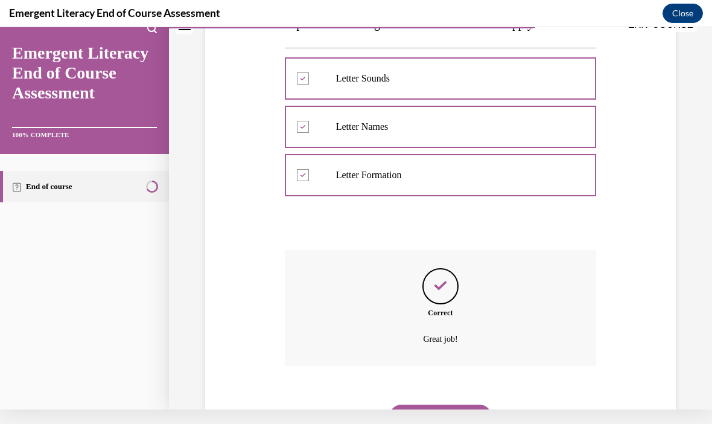
scroll to position [209, 0]
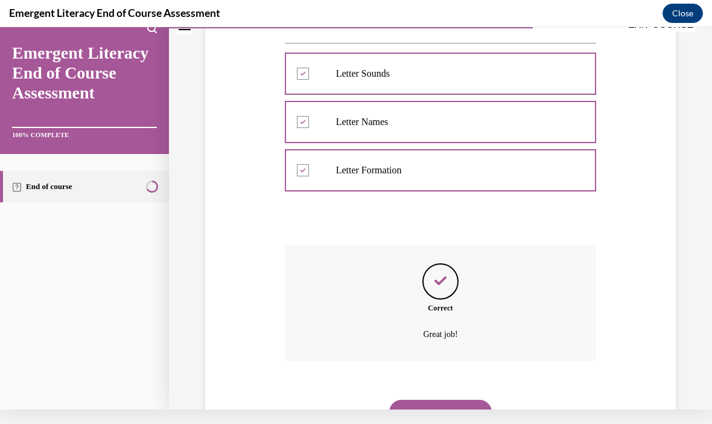
click at [449, 400] on button "NEXT" at bounding box center [440, 412] width 103 height 24
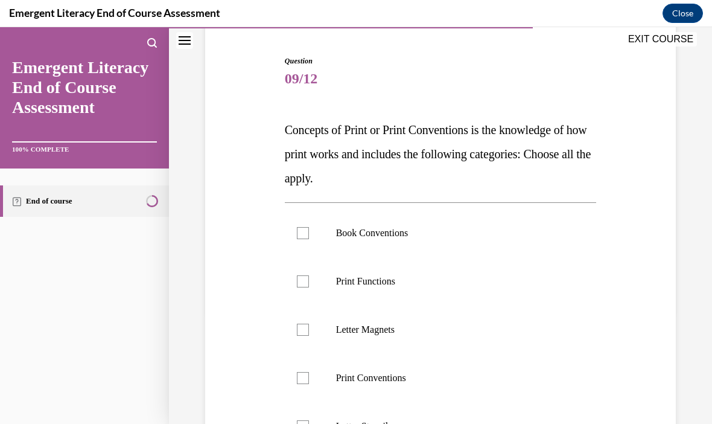
scroll to position [112, 0]
click at [301, 234] on div at bounding box center [303, 233] width 12 height 12
click at [301, 234] on input "Book Conventions" at bounding box center [303, 233] width 12 height 12
checkbox input "true"
click at [302, 275] on div at bounding box center [303, 281] width 12 height 12
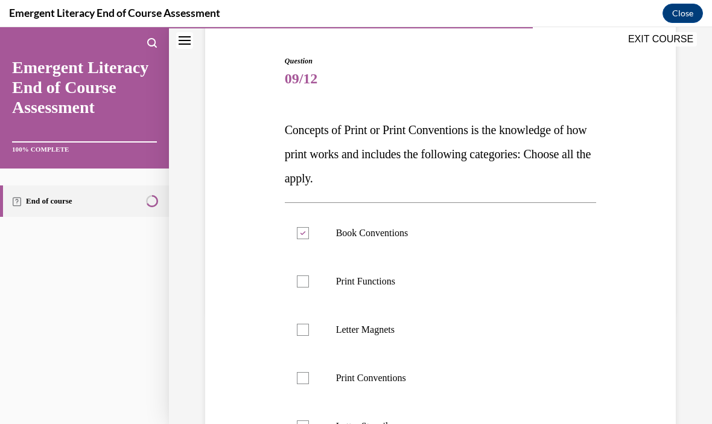
click at [302, 275] on input "Print Functions" at bounding box center [303, 281] width 12 height 12
checkbox input "true"
click at [307, 382] on div at bounding box center [303, 378] width 12 height 12
click at [307, 382] on input "Print Conventions" at bounding box center [303, 378] width 12 height 12
checkbox input "true"
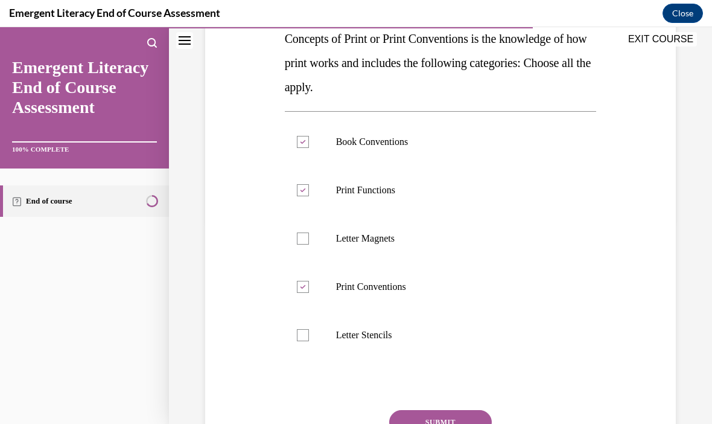
click at [440, 421] on button "SUBMIT" at bounding box center [440, 422] width 103 height 24
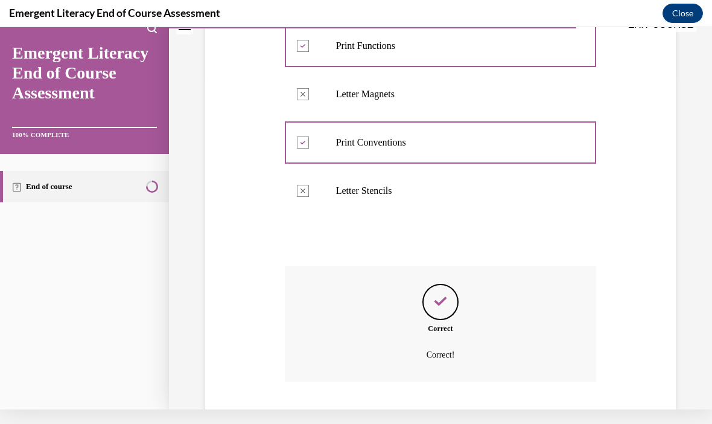
scroll to position [354, 0]
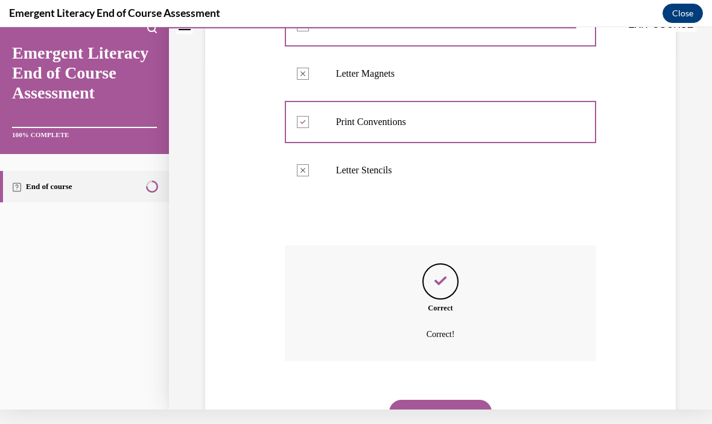
click at [443, 400] on button "NEXT" at bounding box center [440, 412] width 103 height 24
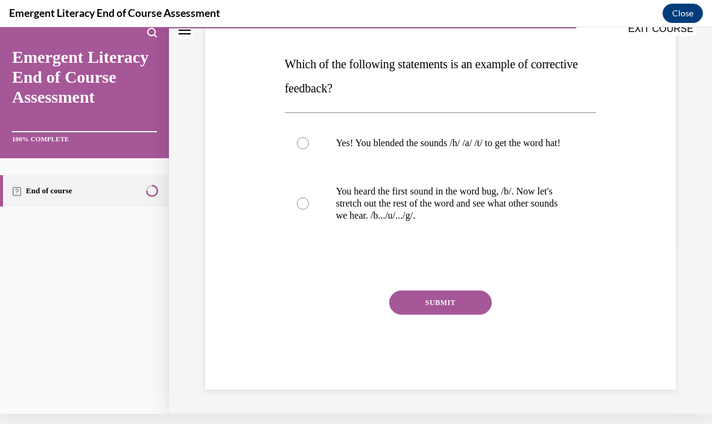
scroll to position [124, 0]
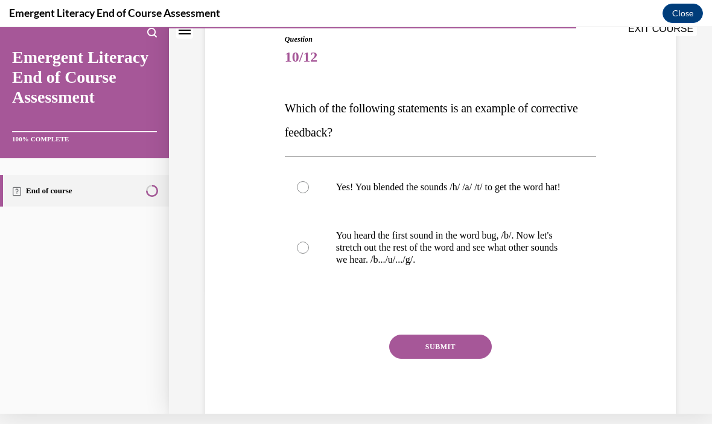
click at [578, 112] on p "Which of the following statements is an example of corrective feedback?" at bounding box center [441, 120] width 312 height 48
click at [302, 254] on div at bounding box center [303, 247] width 12 height 12
click at [302, 254] on input "You heard the first sound in the word bug, /b/. Now let's stretch out the rest …" at bounding box center [303, 247] width 12 height 12
radio input "true"
click at [436, 356] on button "SUBMIT" at bounding box center [440, 346] width 103 height 24
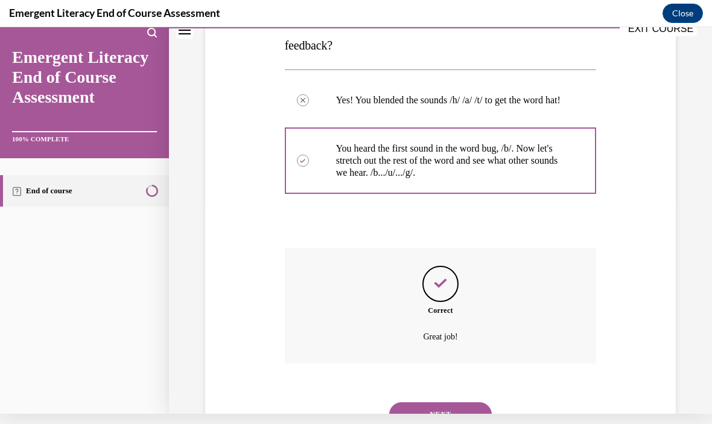
scroll to position [221, 0]
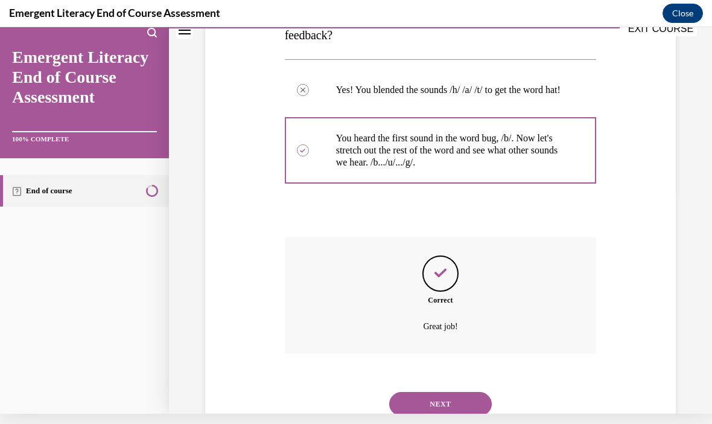
click at [452, 393] on button "NEXT" at bounding box center [440, 404] width 103 height 24
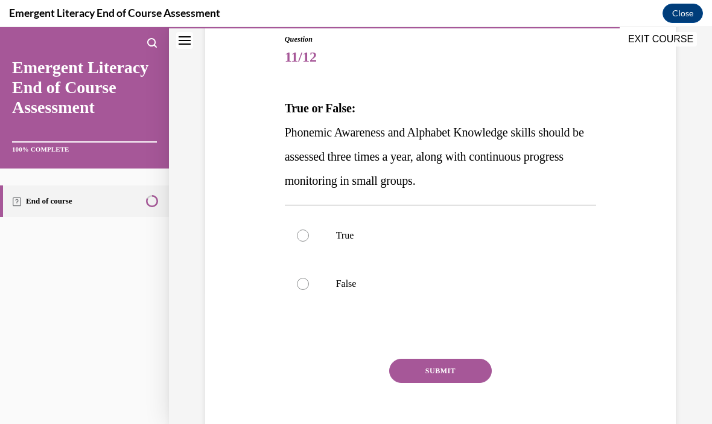
click at [306, 235] on div at bounding box center [303, 235] width 12 height 12
click at [306, 235] on input "True" at bounding box center [303, 235] width 12 height 12
radio input "true"
click at [442, 368] on button "SUBMIT" at bounding box center [440, 371] width 103 height 24
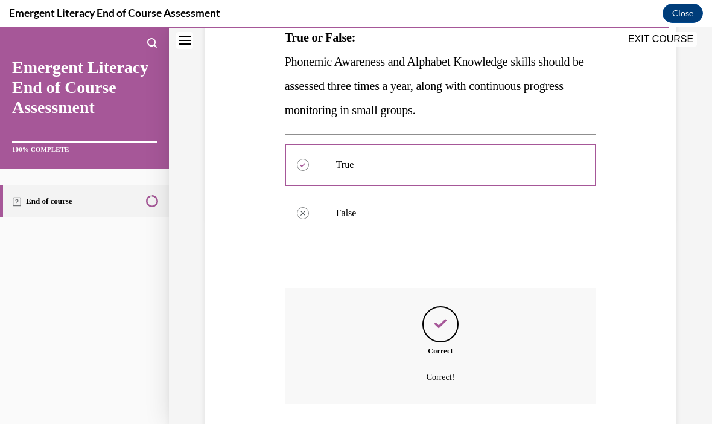
scroll to position [233, 0]
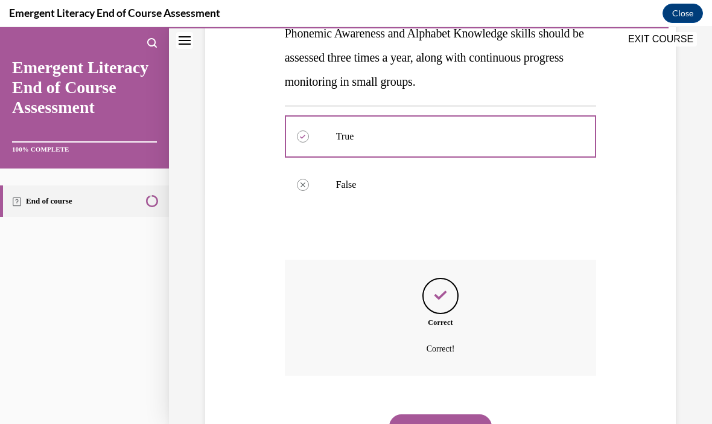
click at [452, 402] on div "NEXT" at bounding box center [441, 426] width 312 height 48
click at [441, 414] on button "NEXT" at bounding box center [440, 426] width 103 height 24
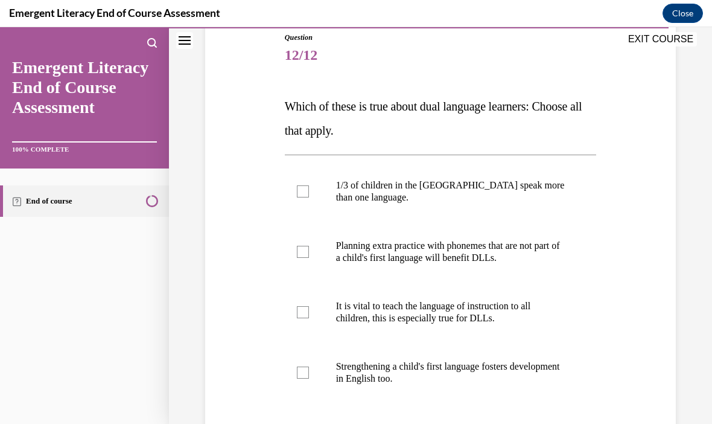
scroll to position [136, 0]
click at [299, 194] on div at bounding box center [303, 191] width 12 height 12
click at [299, 194] on input "1/3 of children in the US speak more than one language." at bounding box center [303, 191] width 12 height 12
checkbox input "true"
click at [302, 251] on div at bounding box center [303, 252] width 12 height 12
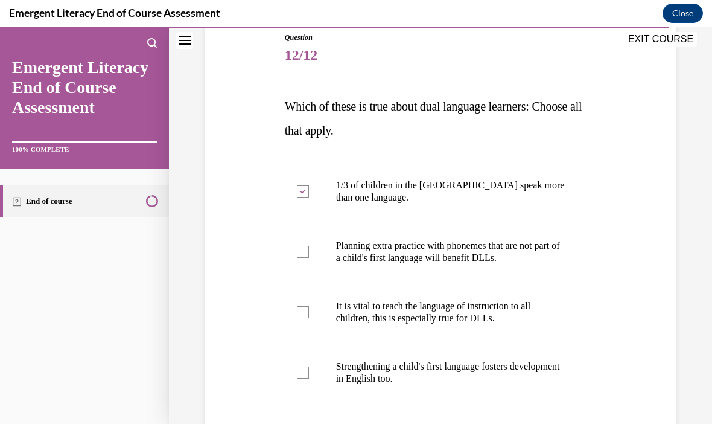
click at [302, 251] on input "Planning extra practice with phonemes that are not part of a child's first lang…" at bounding box center [303, 252] width 12 height 12
checkbox input "true"
click at [310, 313] on label "It is vital to teach the language of instruction to all children, this is espec…" at bounding box center [441, 312] width 312 height 60
click at [309, 313] on input "It is vital to teach the language of instruction to all children, this is espec…" at bounding box center [303, 312] width 12 height 12
checkbox input "true"
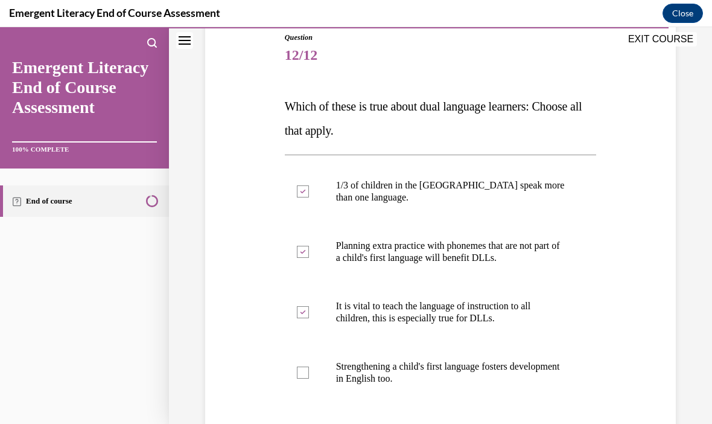
click at [305, 374] on div at bounding box center [303, 372] width 12 height 12
click at [305, 374] on input "Strengthening a child's first language fosters development in English too." at bounding box center [303, 372] width 12 height 12
checkbox input "true"
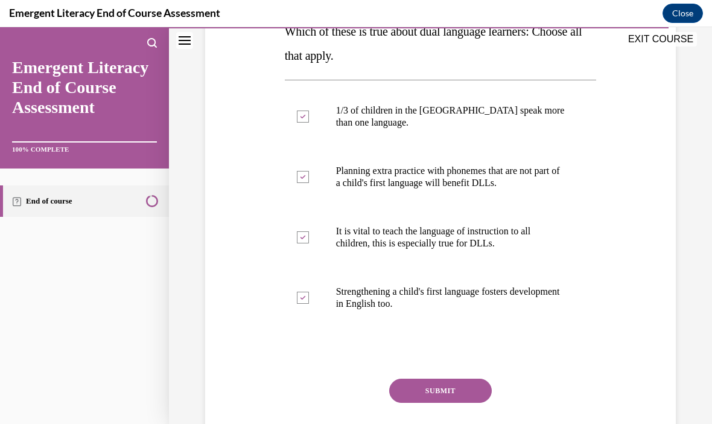
click at [447, 395] on button "SUBMIT" at bounding box center [440, 391] width 103 height 24
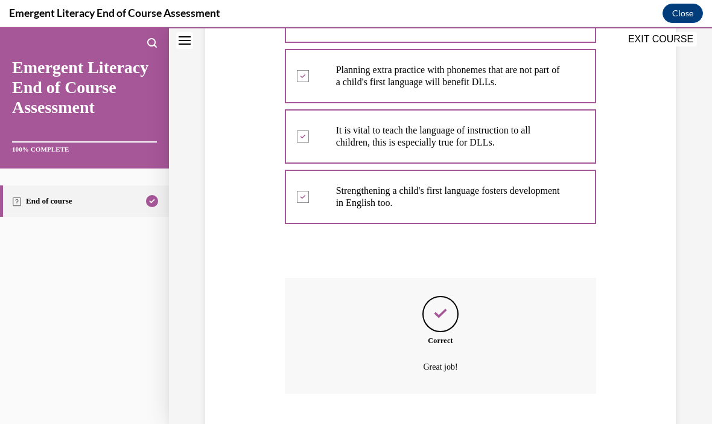
scroll to position [330, 0]
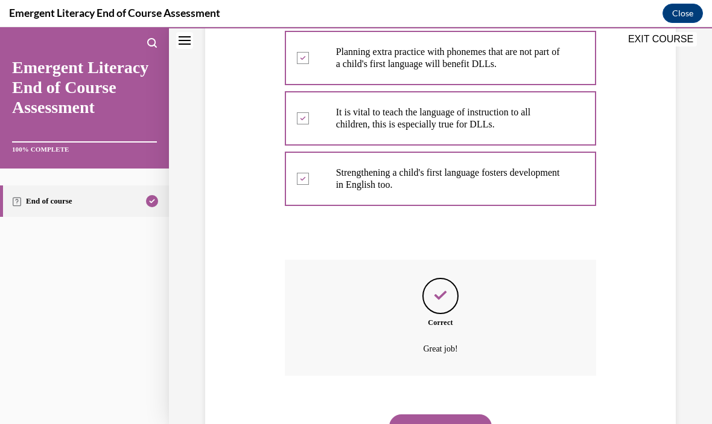
click at [450, 415] on button "NEXT" at bounding box center [440, 426] width 103 height 24
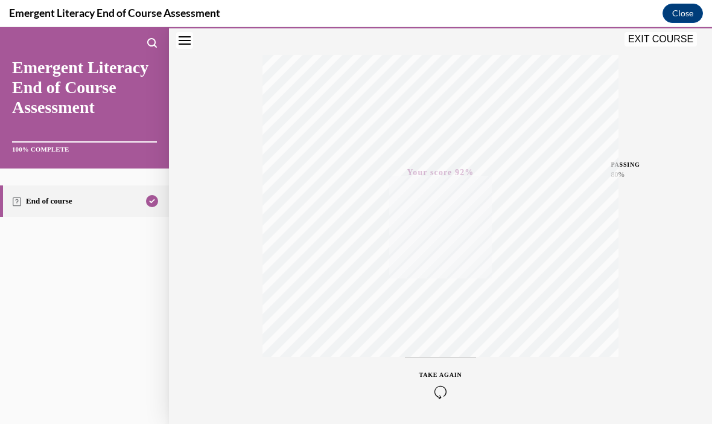
scroll to position [1103, 0]
click at [654, 43] on button "EXIT COURSE" at bounding box center [661, 39] width 72 height 14
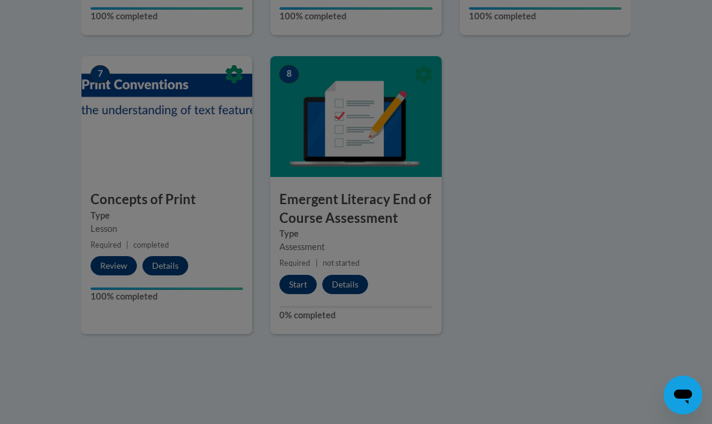
scroll to position [928, 0]
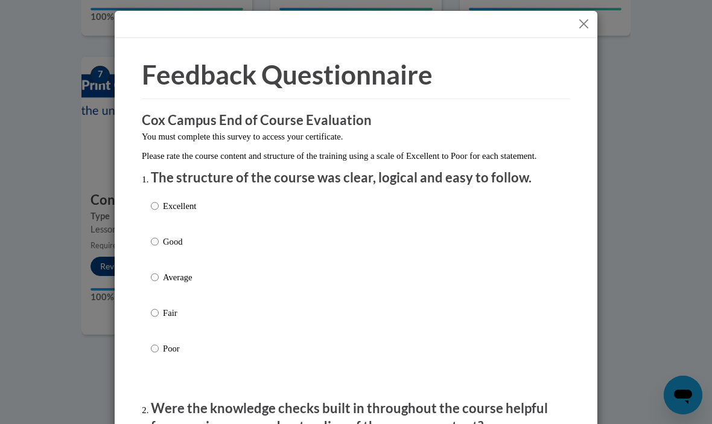
click at [157, 200] on input "Excellent" at bounding box center [155, 205] width 8 height 13
radio input "true"
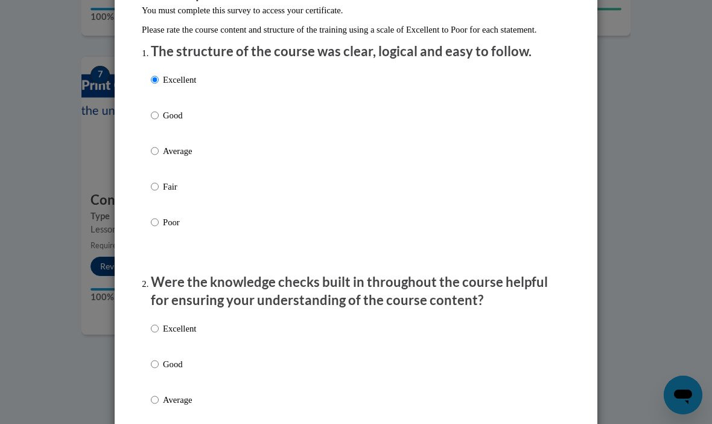
scroll to position [161, 0]
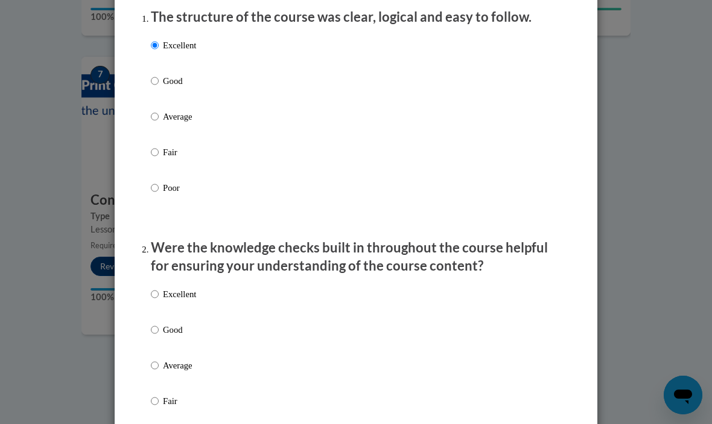
click at [158, 281] on div "Excellent Good Average Fair Poor" at bounding box center [173, 374] width 45 height 187
click at [162, 287] on label "Excellent" at bounding box center [173, 303] width 45 height 33
click at [159, 287] on input "Excellent" at bounding box center [155, 293] width 8 height 13
radio input "true"
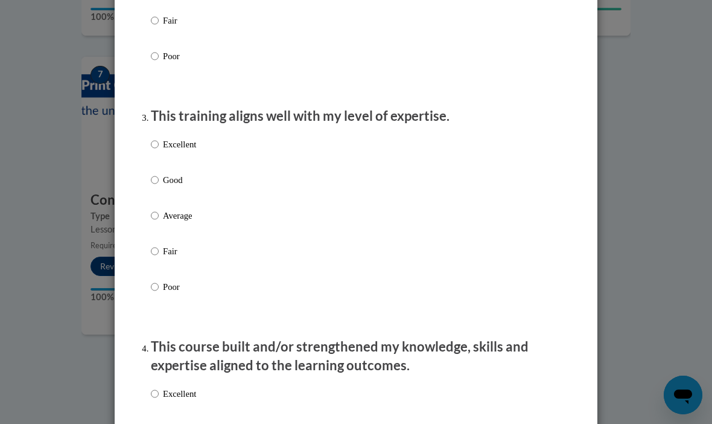
scroll to position [555, 0]
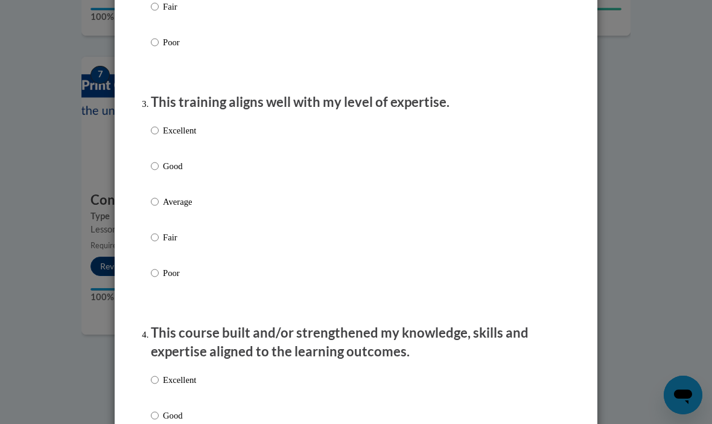
click at [158, 125] on input "Excellent" at bounding box center [155, 130] width 8 height 13
radio input "true"
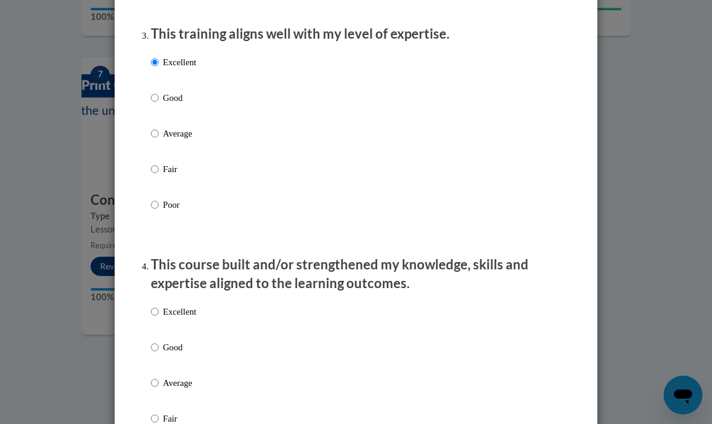
scroll to position [624, 0]
click at [159, 304] on label "Excellent" at bounding box center [173, 320] width 45 height 33
click at [159, 304] on input "Excellent" at bounding box center [155, 310] width 8 height 13
radio input "true"
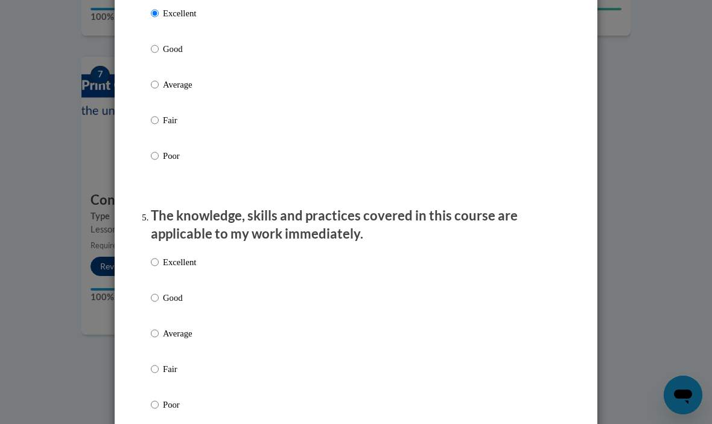
scroll to position [926, 0]
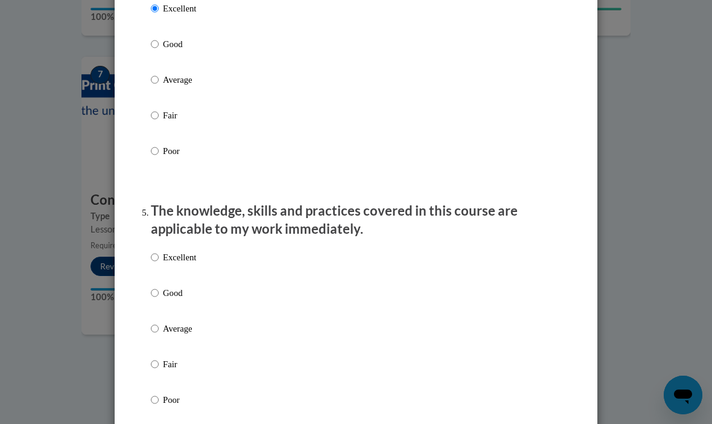
click at [159, 251] on input "Excellent" at bounding box center [155, 257] width 8 height 13
radio input "true"
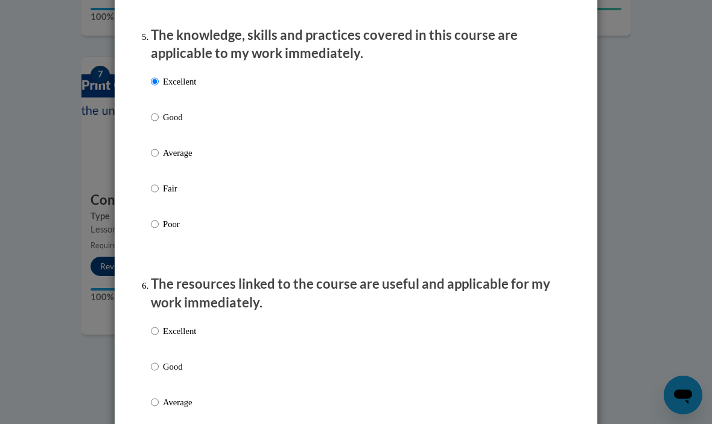
scroll to position [1177, 0]
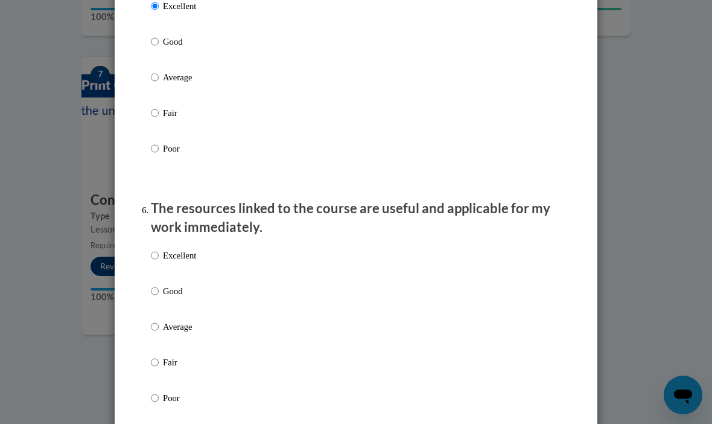
click at [161, 249] on label "Excellent" at bounding box center [173, 265] width 45 height 33
click at [159, 249] on input "Excellent" at bounding box center [155, 255] width 8 height 13
radio input "true"
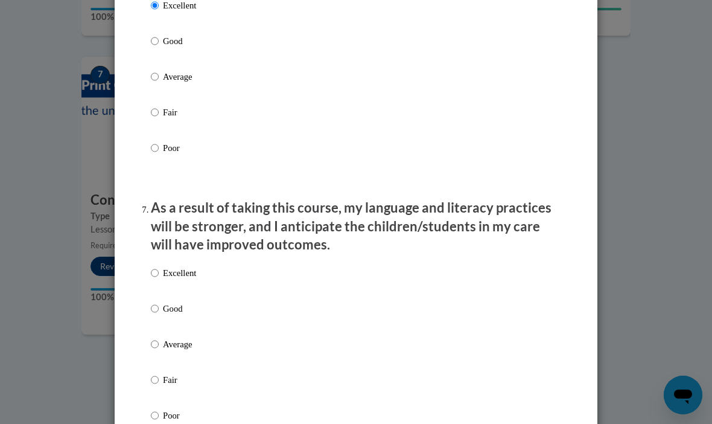
scroll to position [1428, 0]
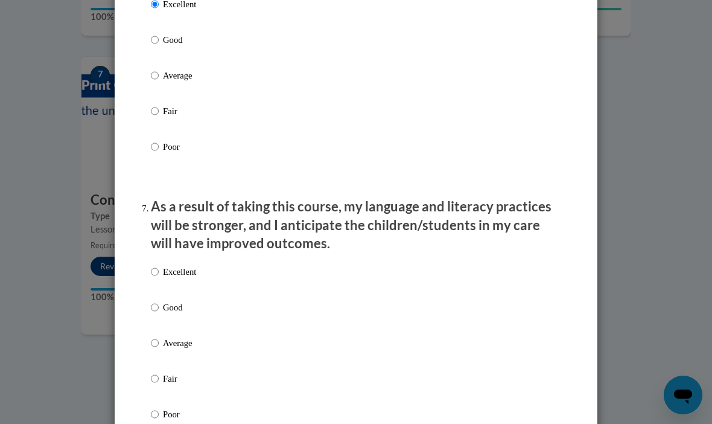
click at [159, 265] on input "Excellent" at bounding box center [155, 271] width 8 height 13
radio input "true"
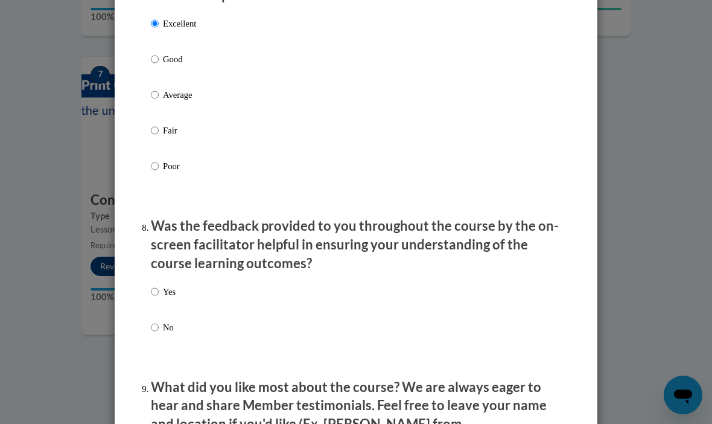
scroll to position [1677, 0]
click at [158, 284] on label "Yes" at bounding box center [163, 300] width 25 height 33
click at [158, 284] on input "Yes" at bounding box center [155, 290] width 8 height 13
radio input "true"
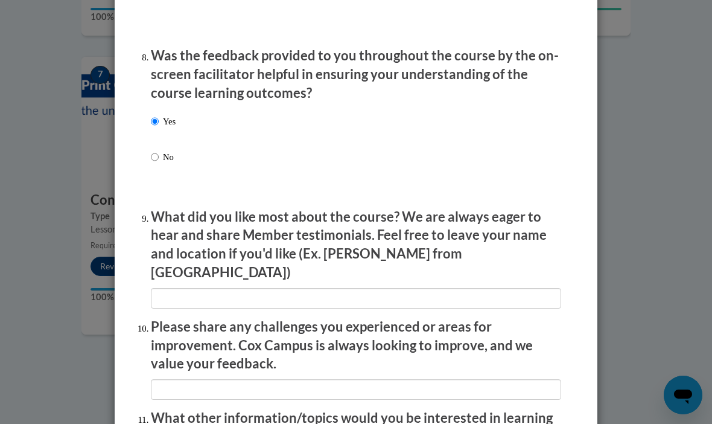
scroll to position [1847, 0]
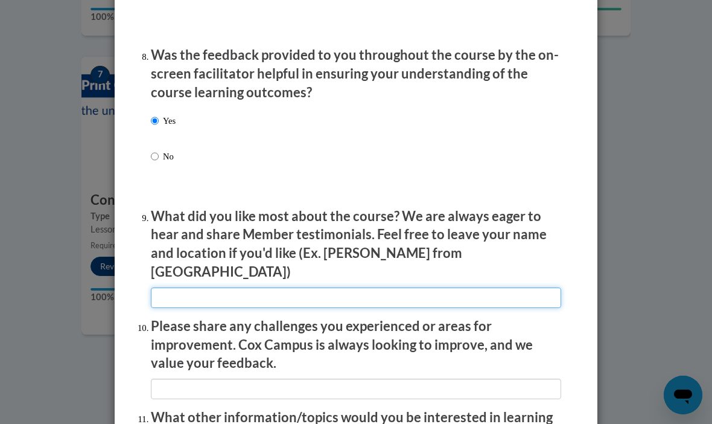
click at [166, 287] on input "textbox" at bounding box center [356, 297] width 411 height 21
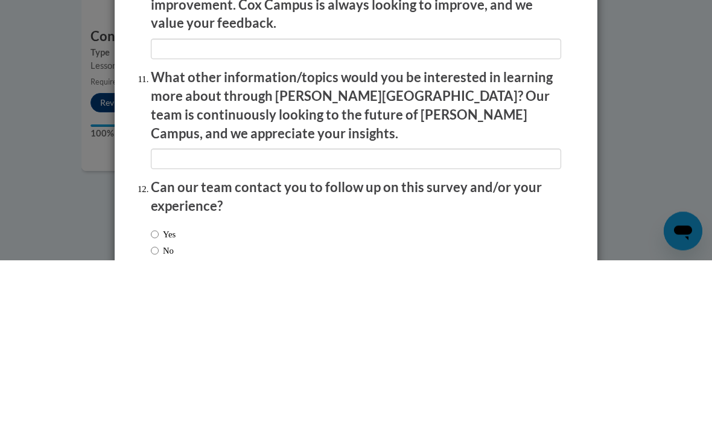
scroll to position [2022, 0]
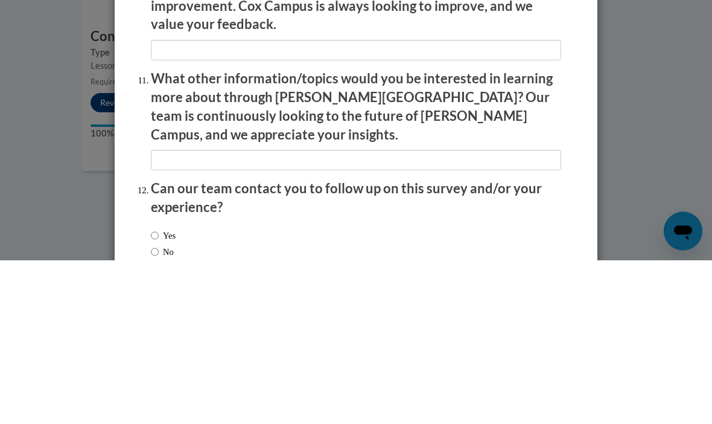
click at [157, 409] on input "No" at bounding box center [155, 415] width 8 height 13
radio input "true"
